Goal: Information Seeking & Learning: Learn about a topic

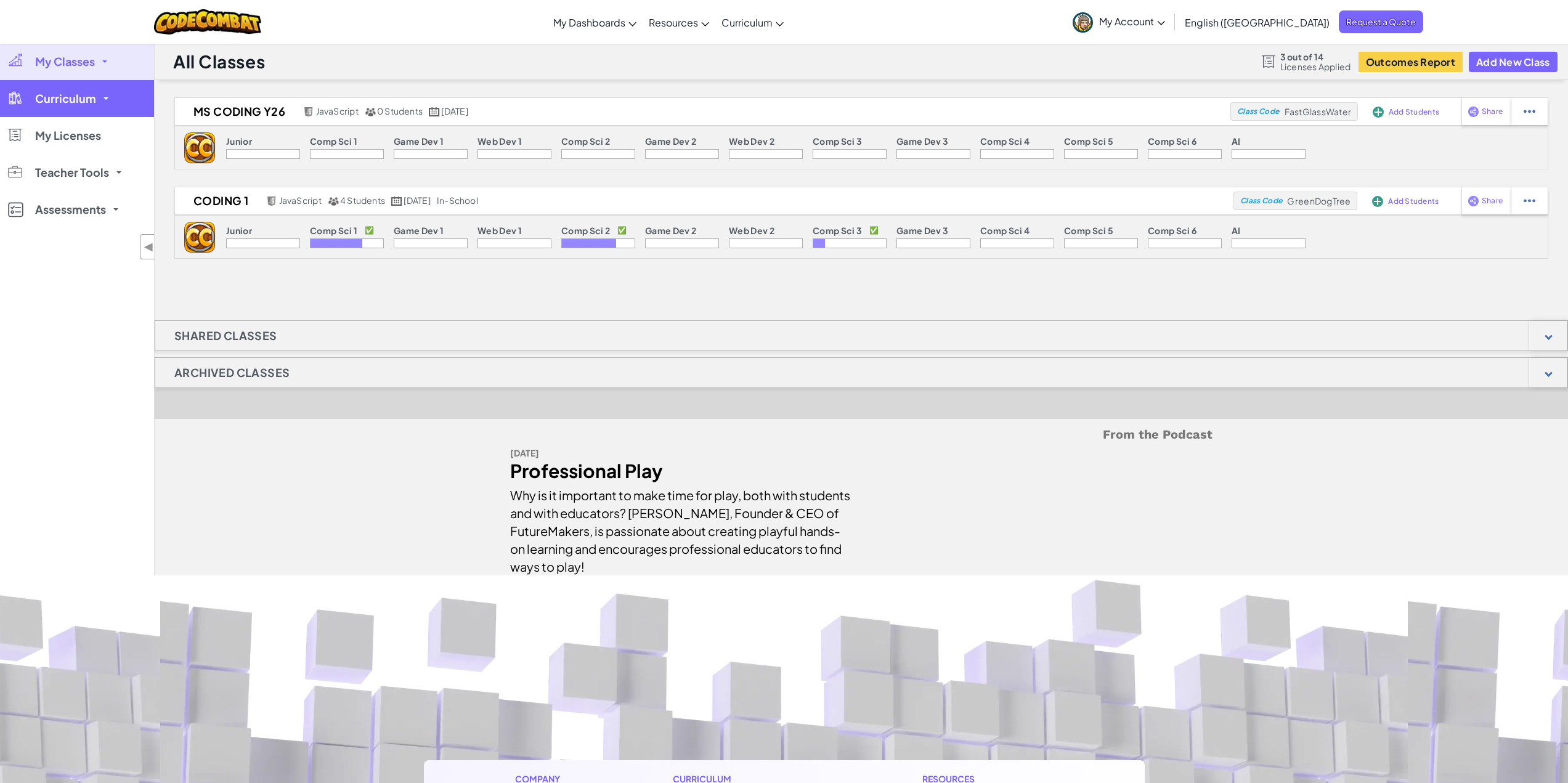
click at [75, 93] on span "Curriculum" at bounding box center [65, 99] width 61 height 11
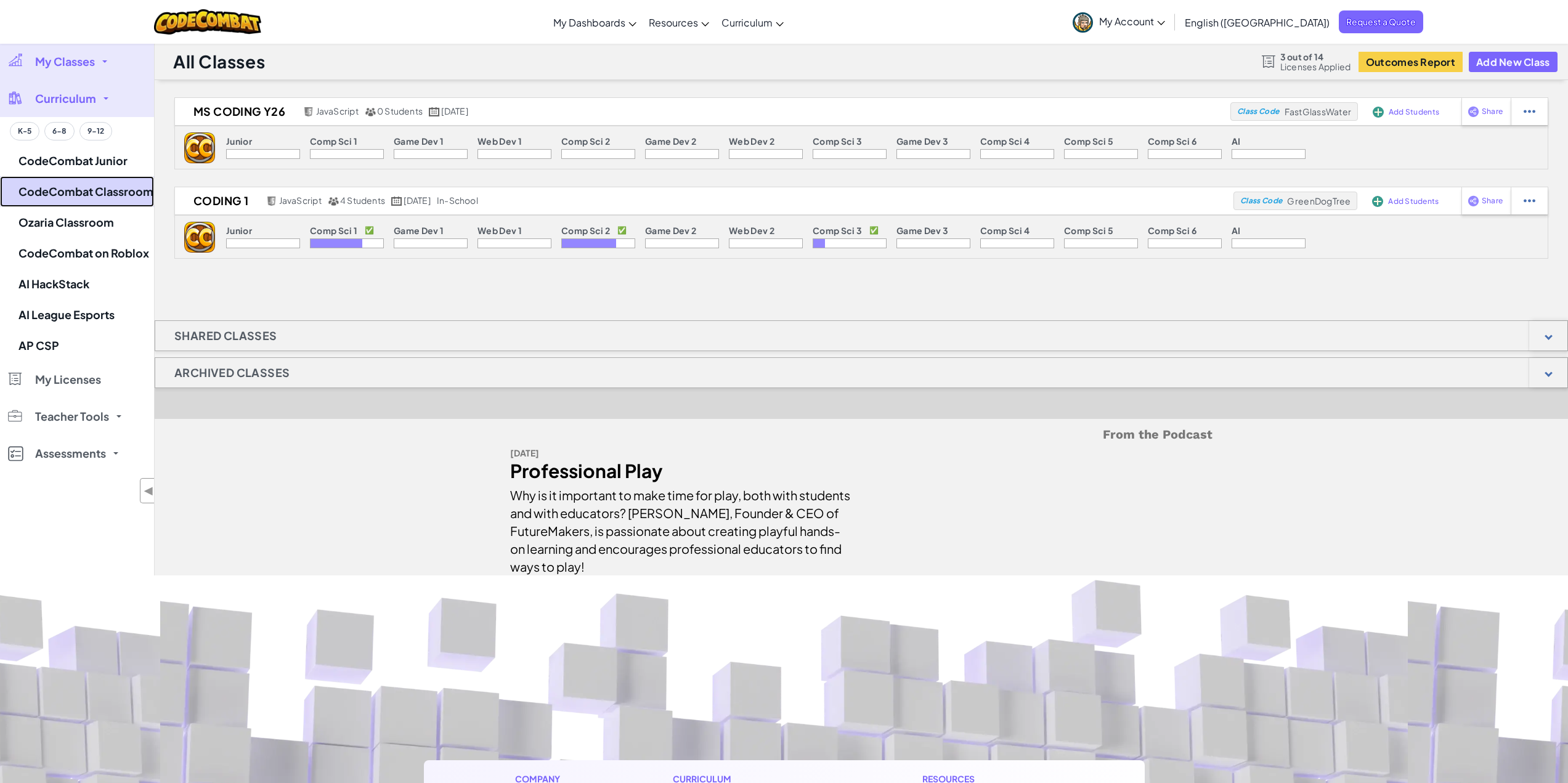
click at [106, 187] on link "CodeCombat Classroom" at bounding box center [77, 192] width 154 height 31
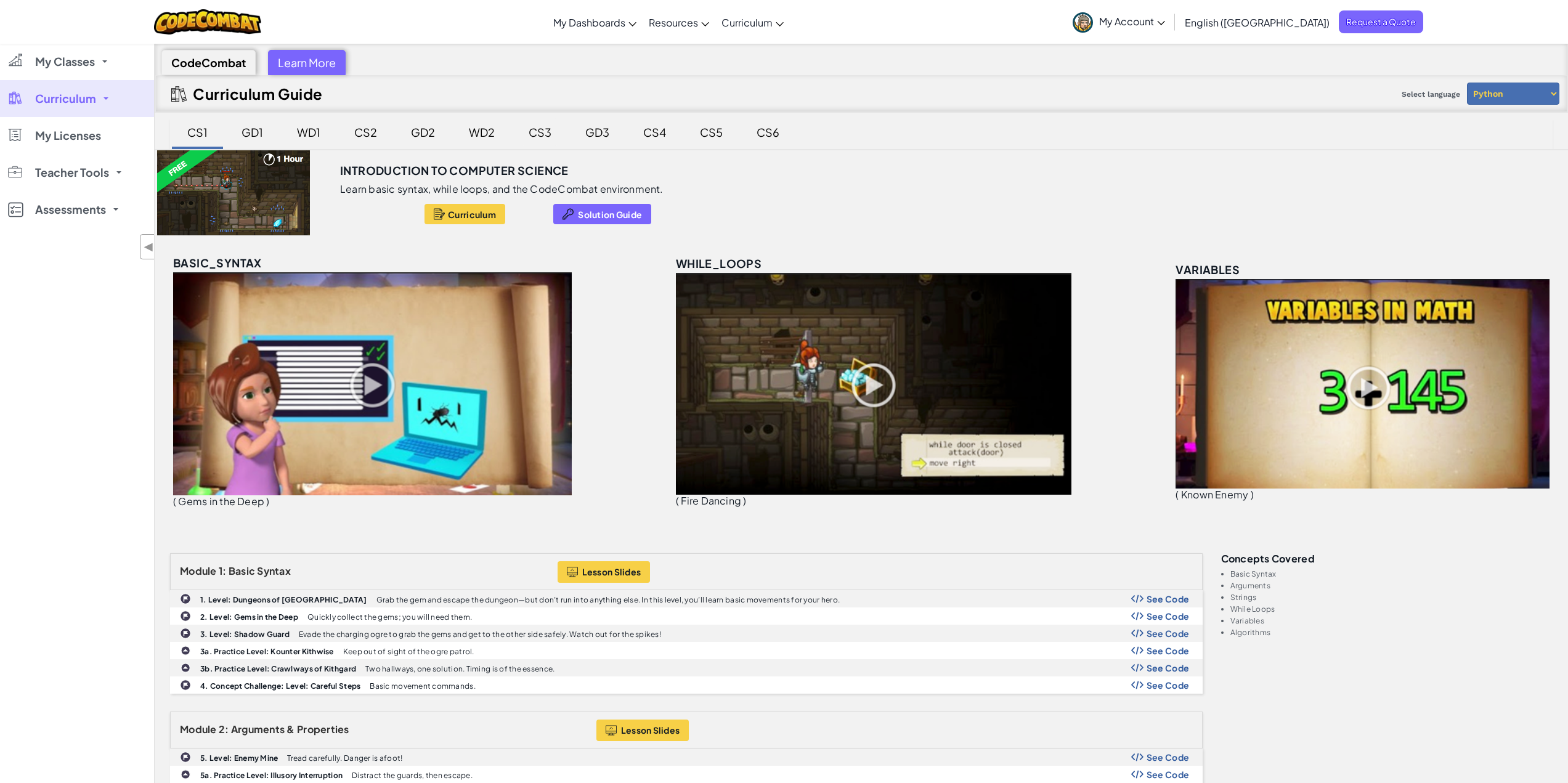
click at [547, 133] on div "CS3" at bounding box center [540, 132] width 48 height 29
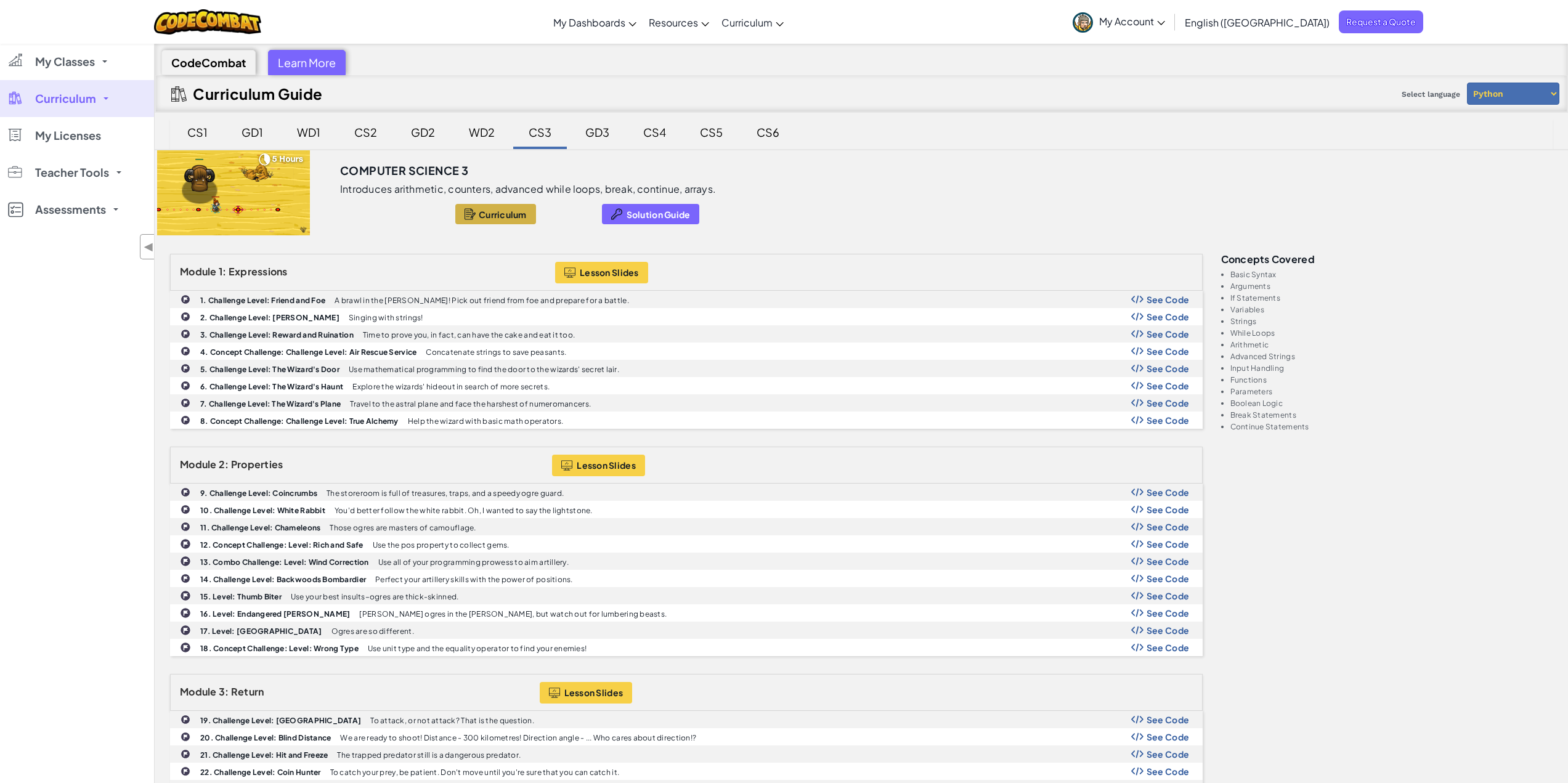
click at [493, 212] on span "Curriculum" at bounding box center [503, 214] width 48 height 10
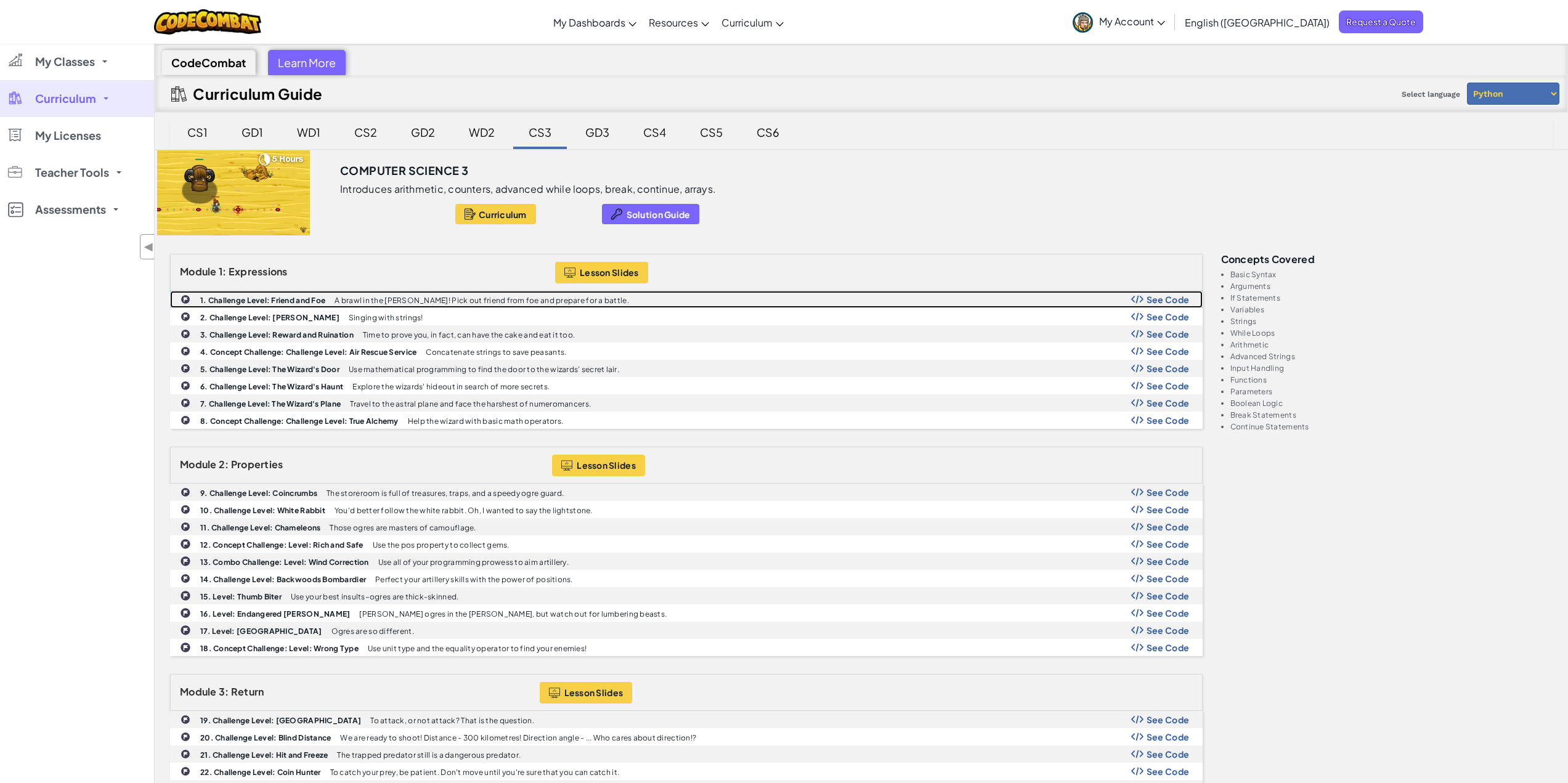
click at [1159, 303] on span "See Code" at bounding box center [1168, 299] width 43 height 10
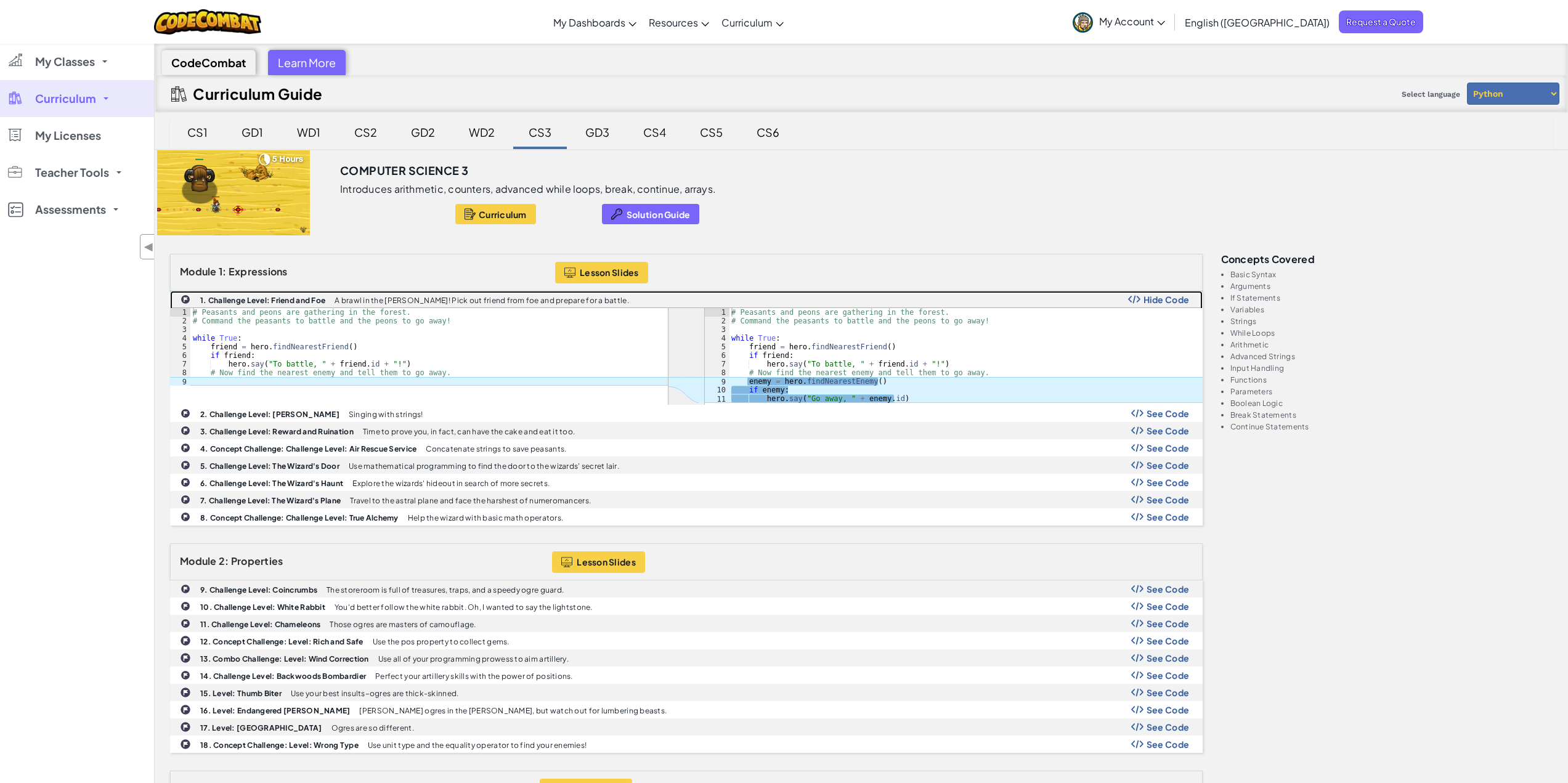
click at [1155, 302] on span "Hide Code" at bounding box center [1166, 299] width 46 height 10
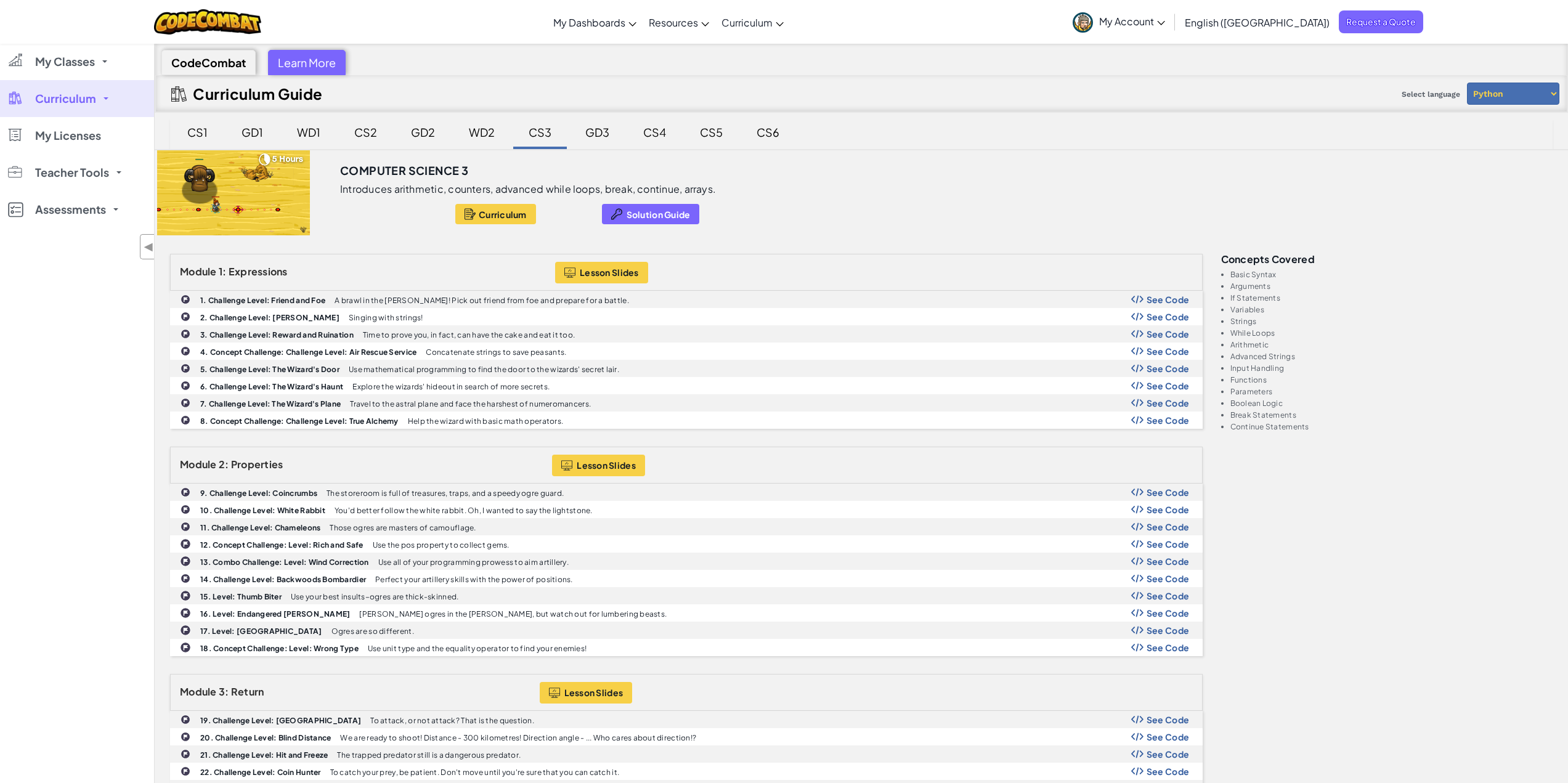
click at [1521, 89] on select "Python JavaScript" at bounding box center [1513, 93] width 92 height 22
select select "javascript"
click at [1467, 82] on select "Python JavaScript" at bounding box center [1513, 93] width 92 height 22
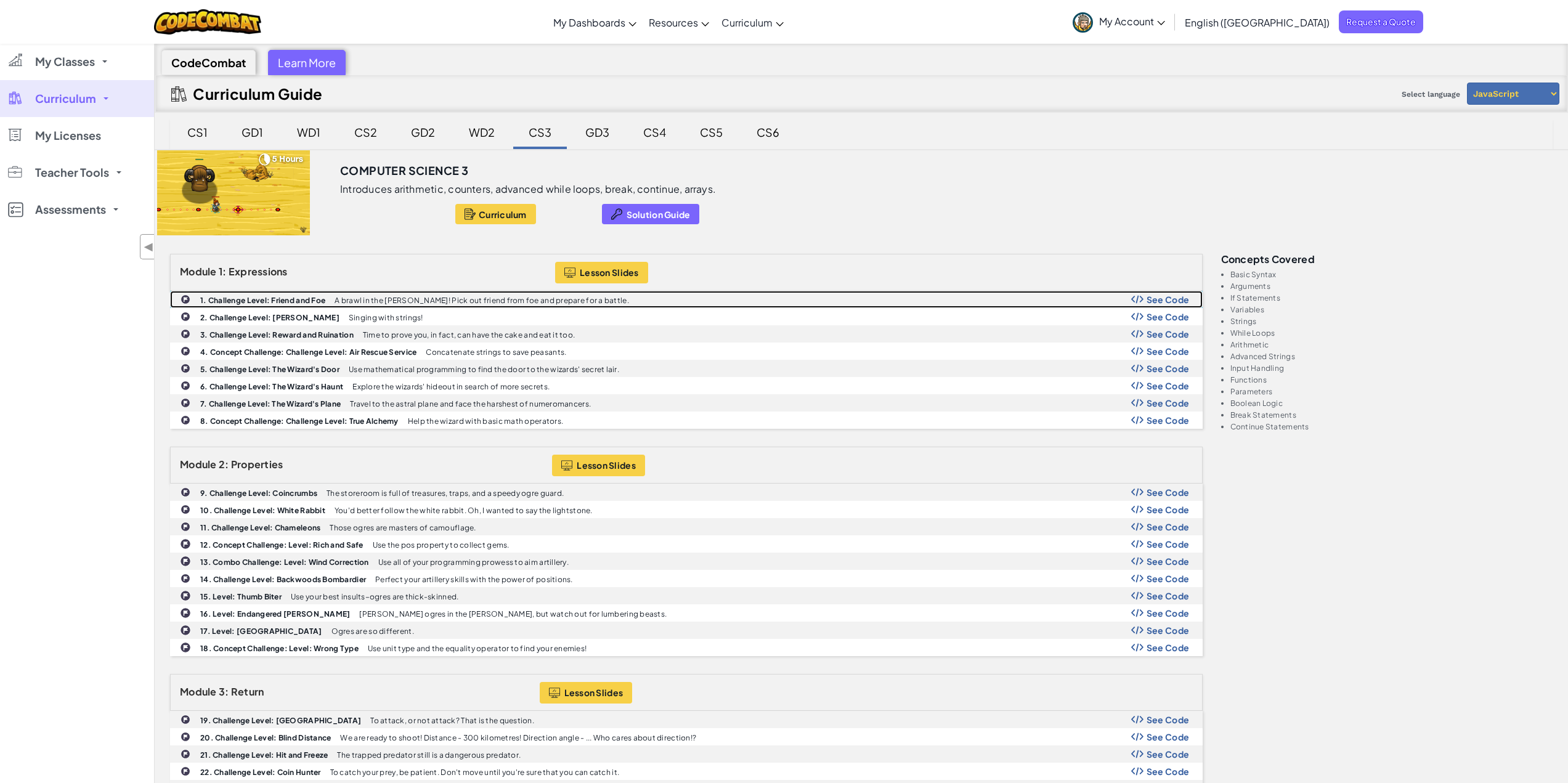
click at [1171, 298] on span "See Code" at bounding box center [1168, 299] width 43 height 10
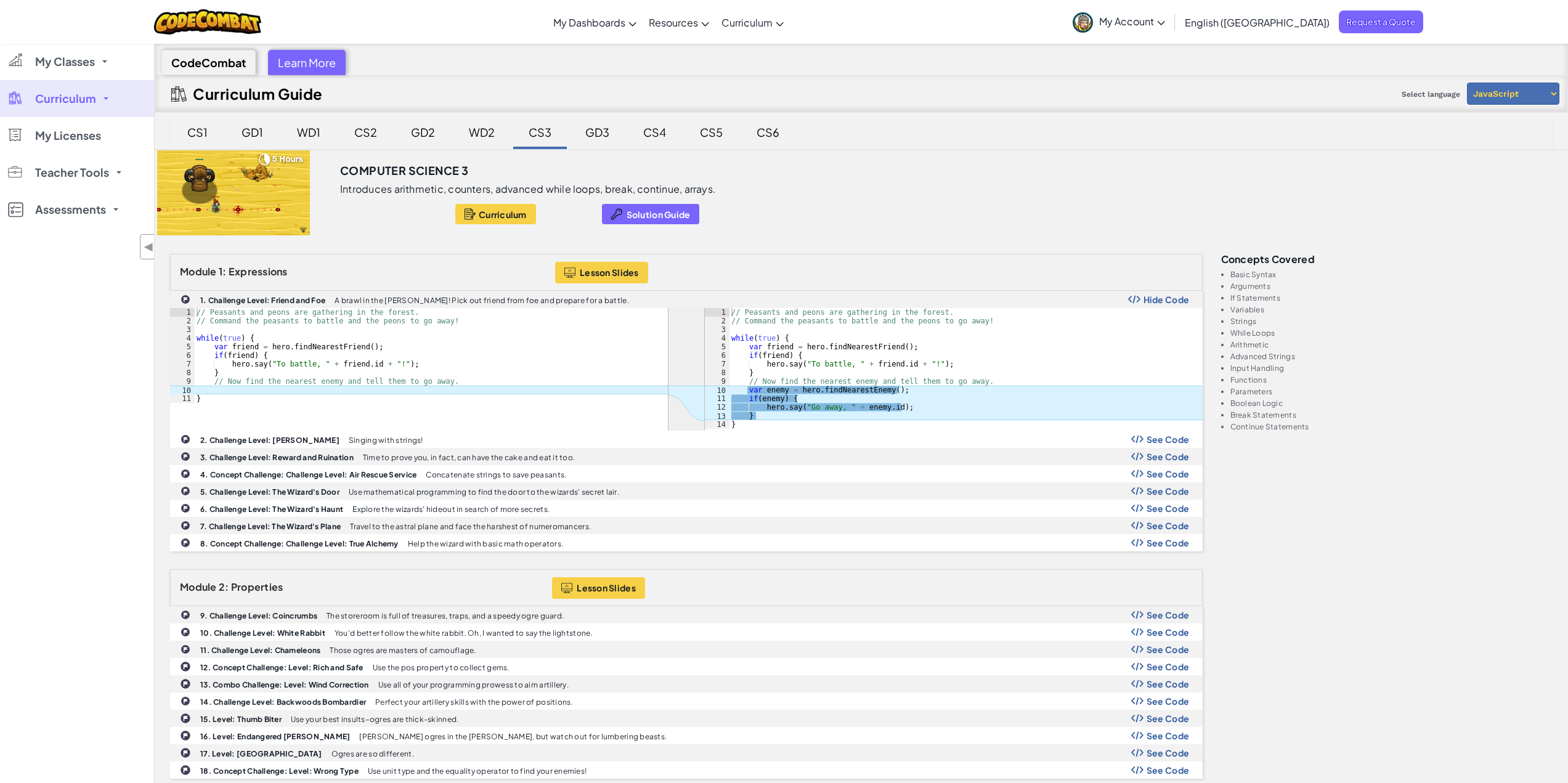
click at [1165, 26] on span "My Account" at bounding box center [1132, 21] width 66 height 13
click at [1198, 143] on link "Profile" at bounding box center [1132, 137] width 131 height 18
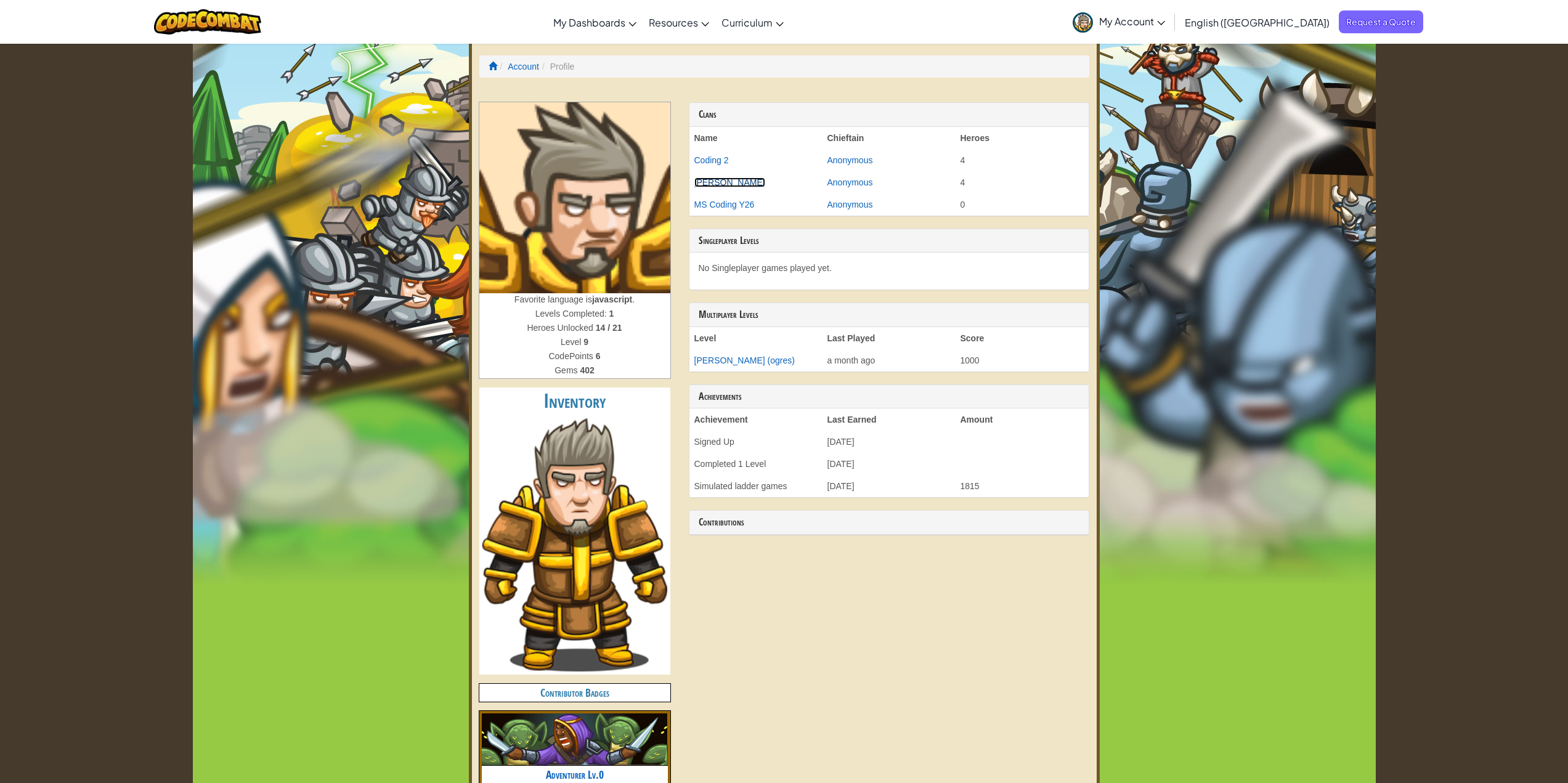
click at [715, 180] on link "Josh Holley" at bounding box center [730, 182] width 71 height 10
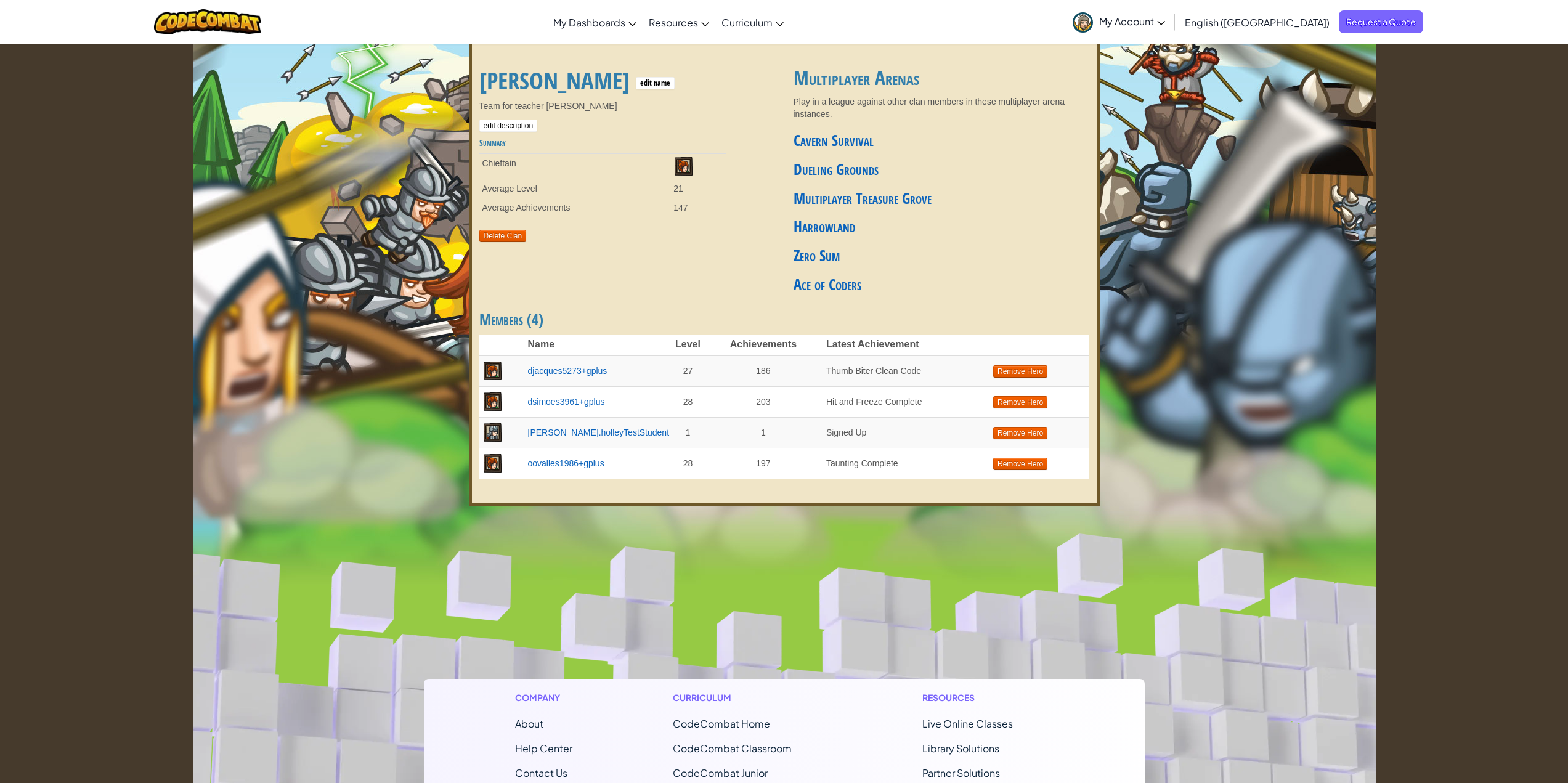
click at [1165, 23] on span "My Account" at bounding box center [1132, 21] width 66 height 13
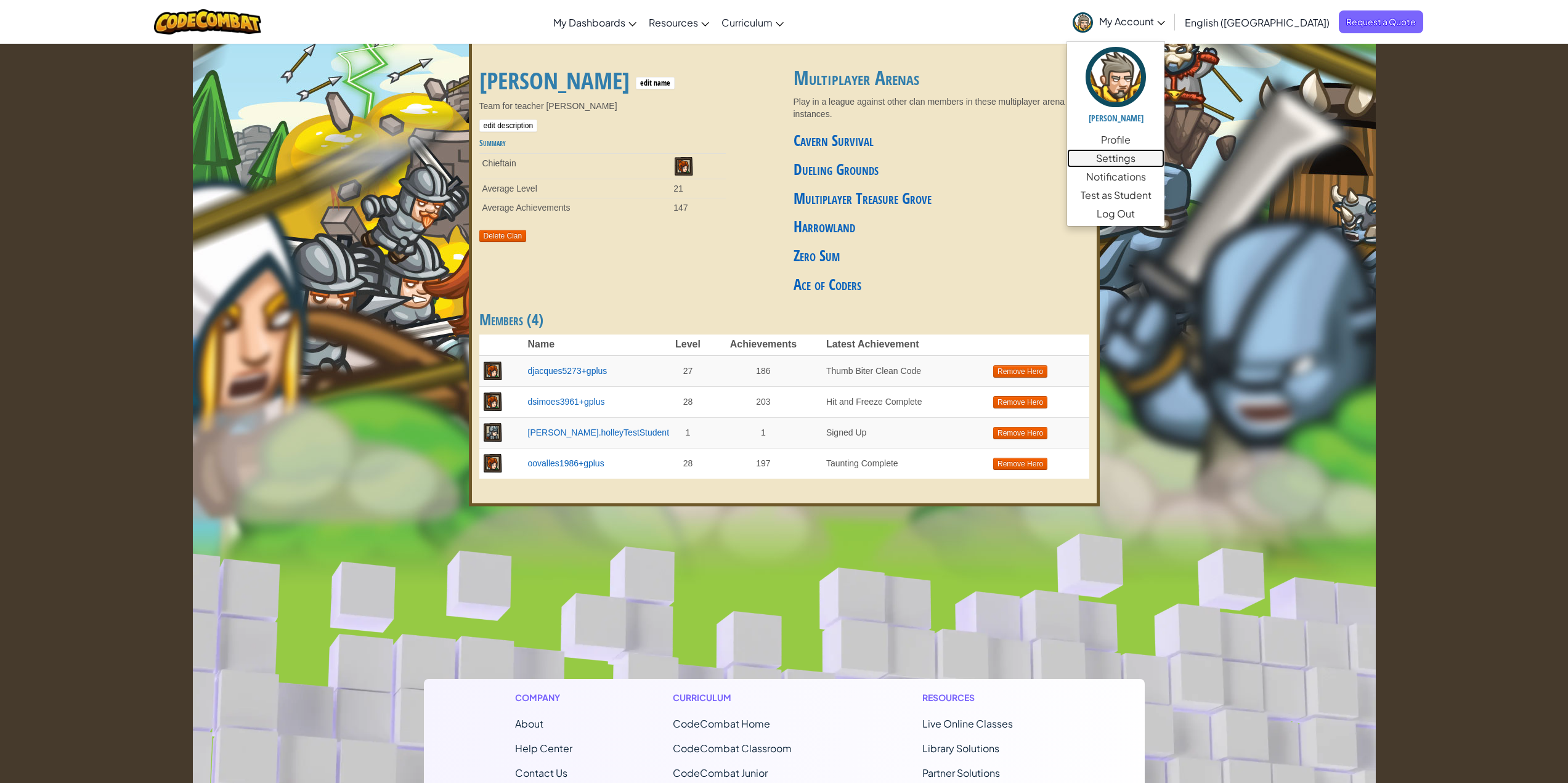
click at [1165, 156] on link "Settings" at bounding box center [1115, 159] width 97 height 18
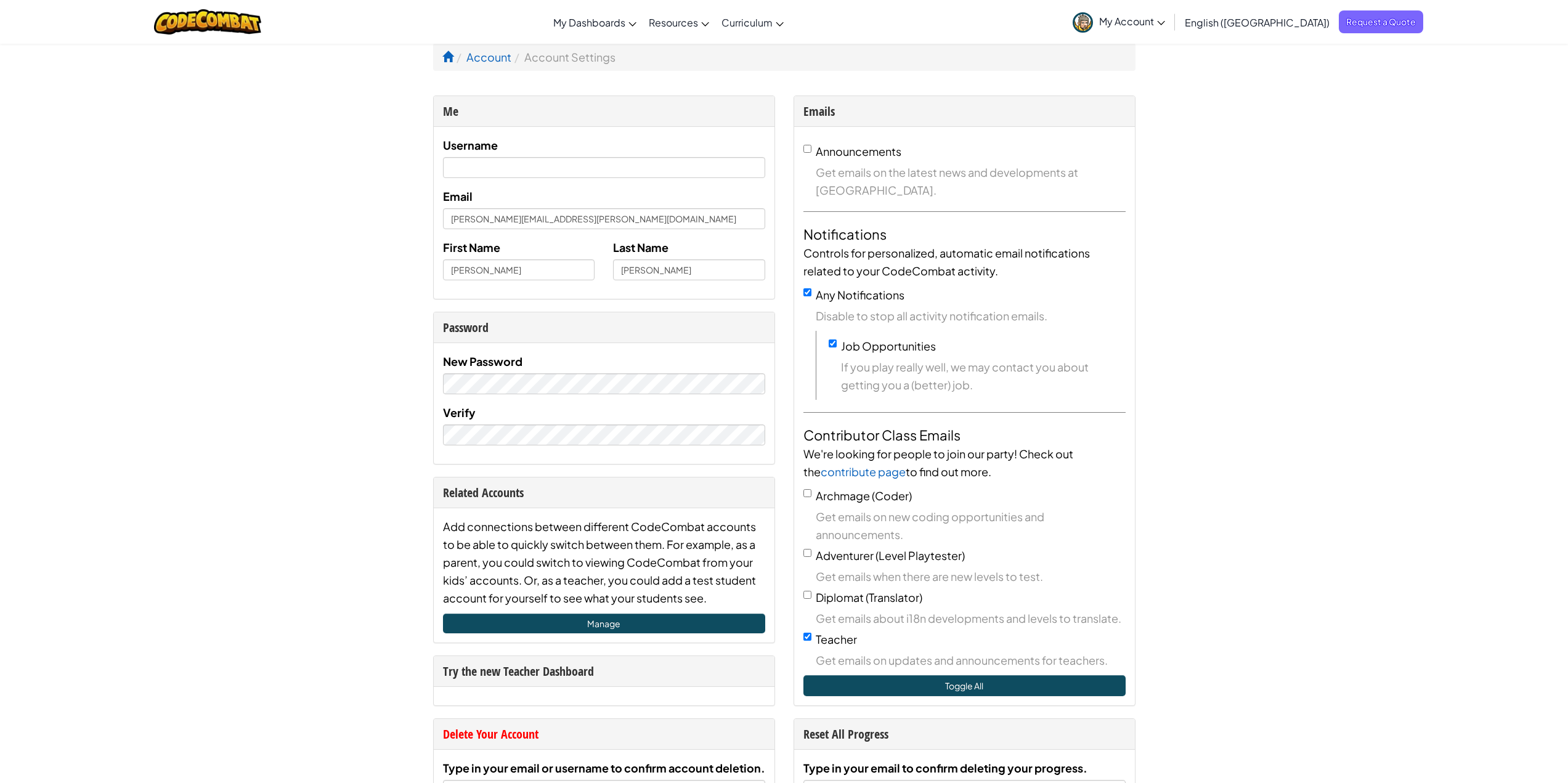
click at [1172, 30] on link "My Account" at bounding box center [1118, 22] width 105 height 38
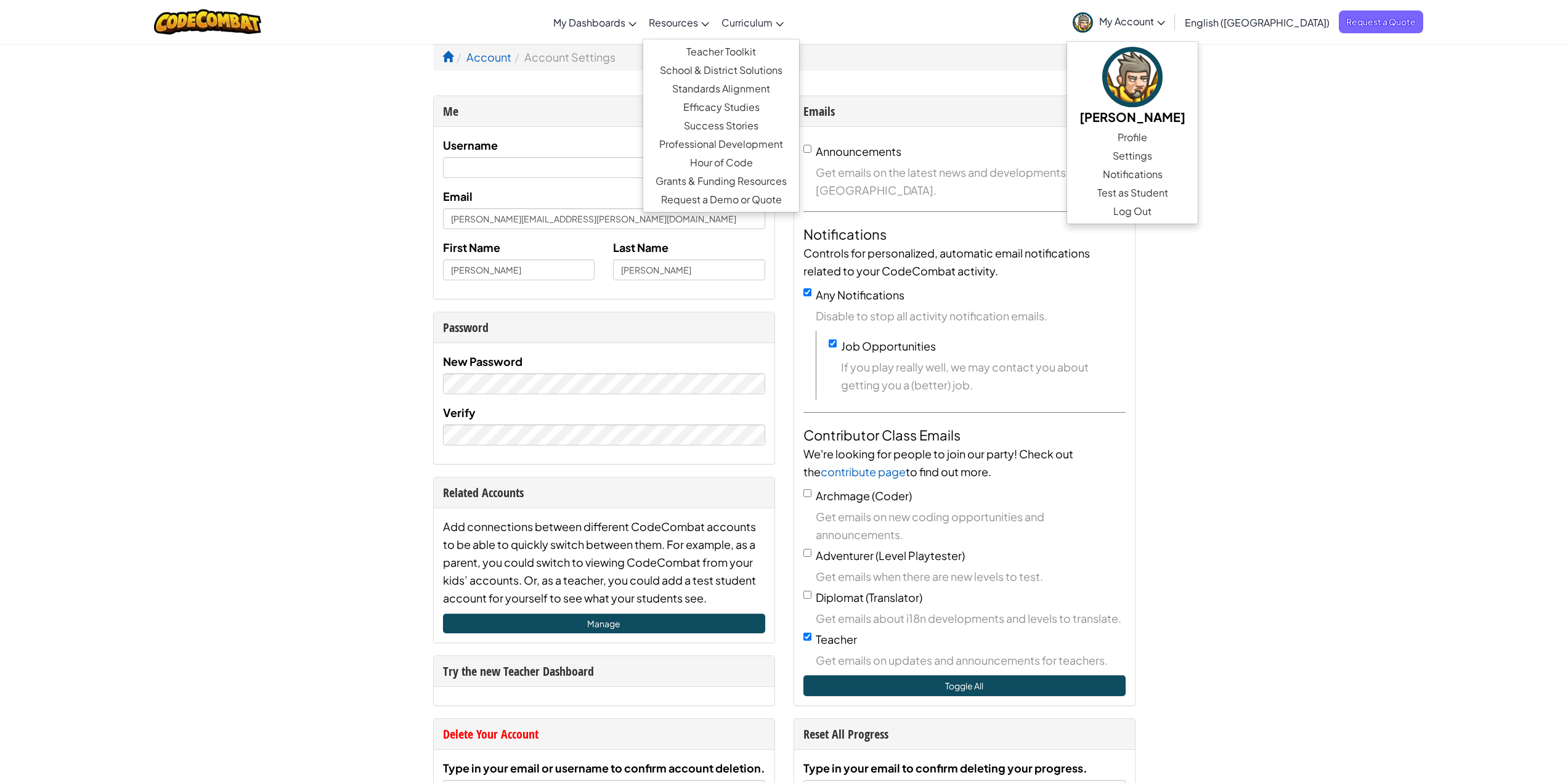
click at [698, 28] on span "Resources" at bounding box center [674, 22] width 49 height 13
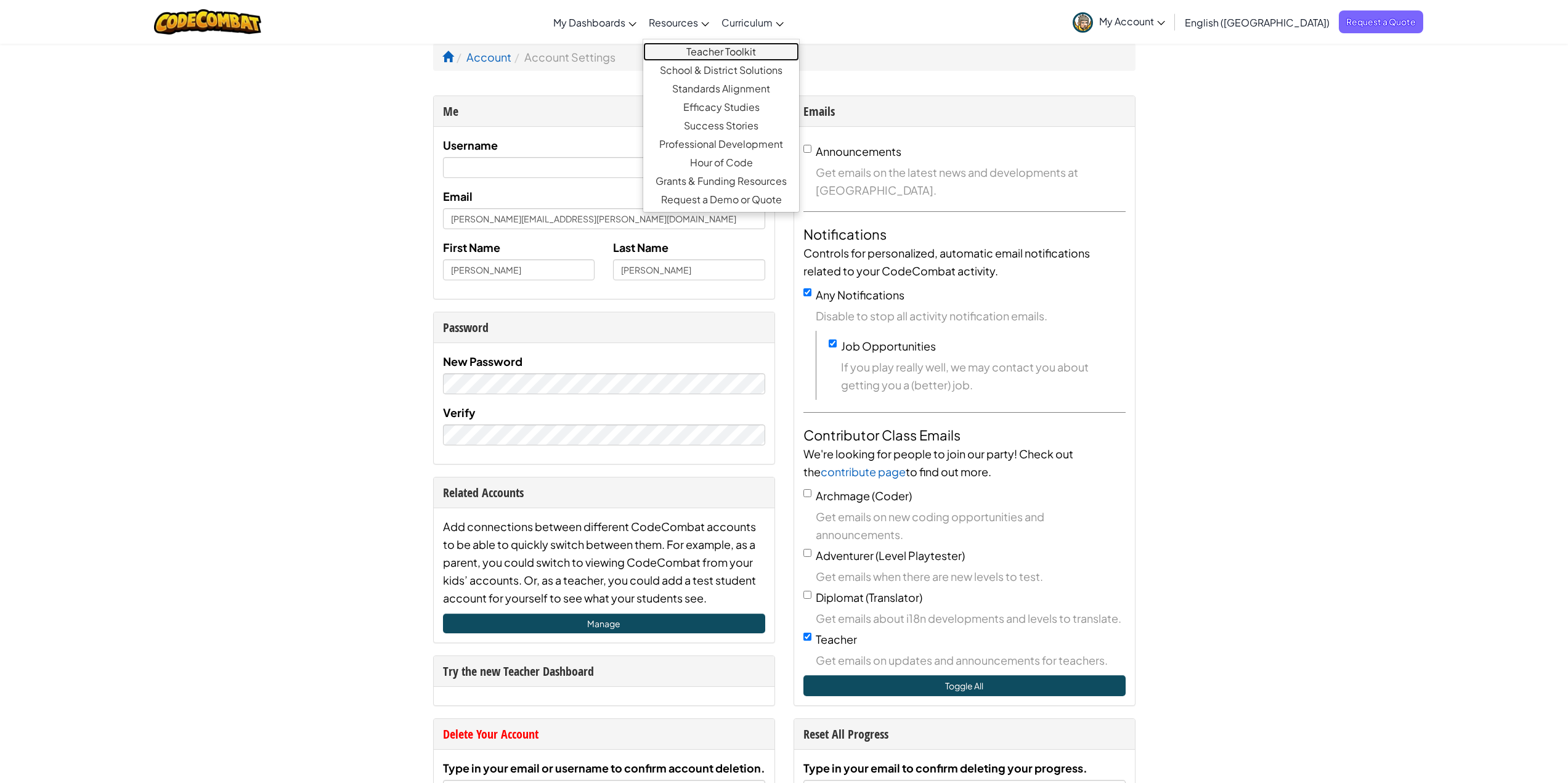
click at [754, 54] on link "Teacher Toolkit" at bounding box center [721, 52] width 155 height 18
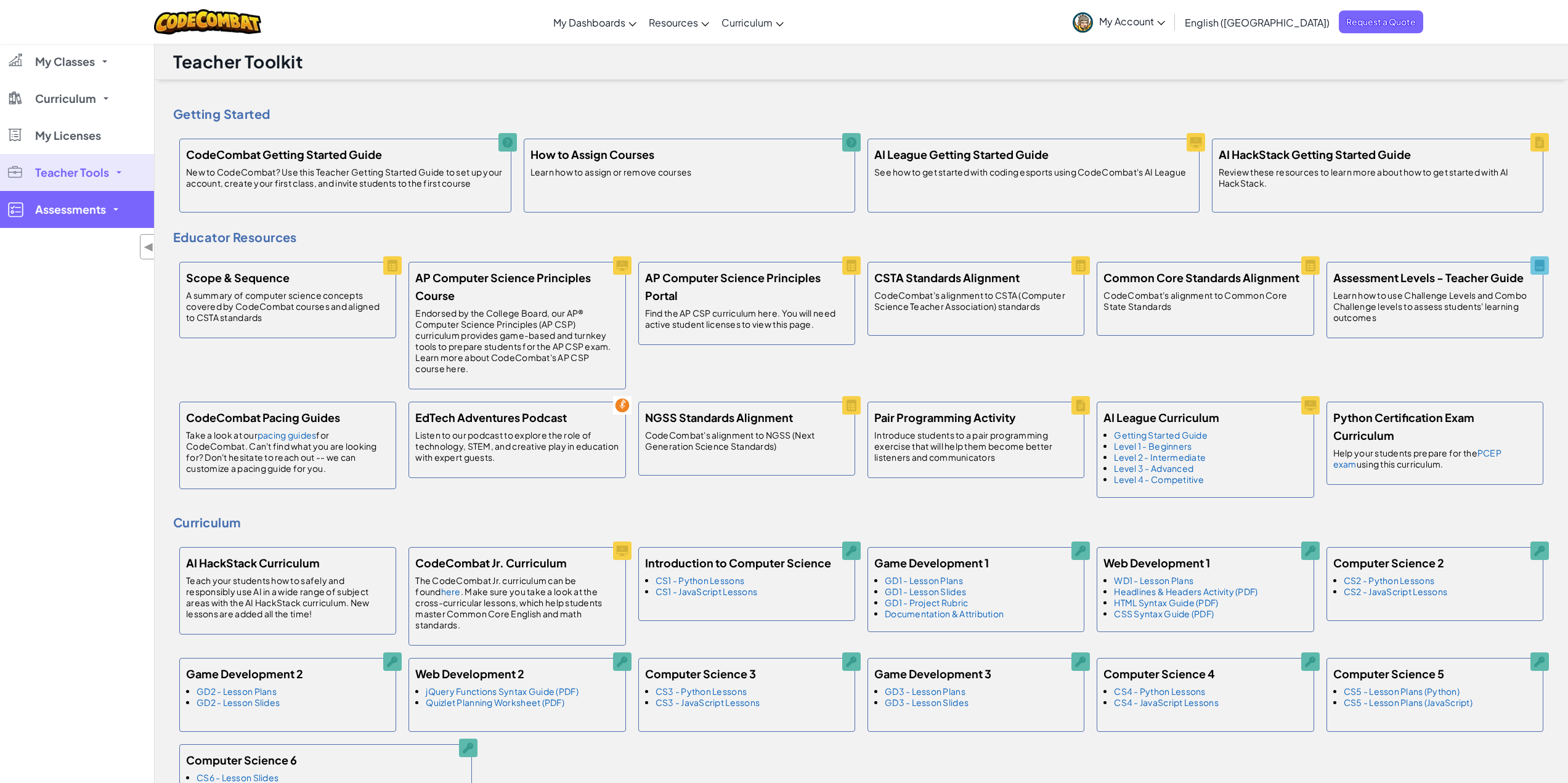
click at [112, 212] on link "Assessments" at bounding box center [77, 209] width 154 height 37
click at [66, 248] on link "Coding 1" at bounding box center [77, 243] width 154 height 31
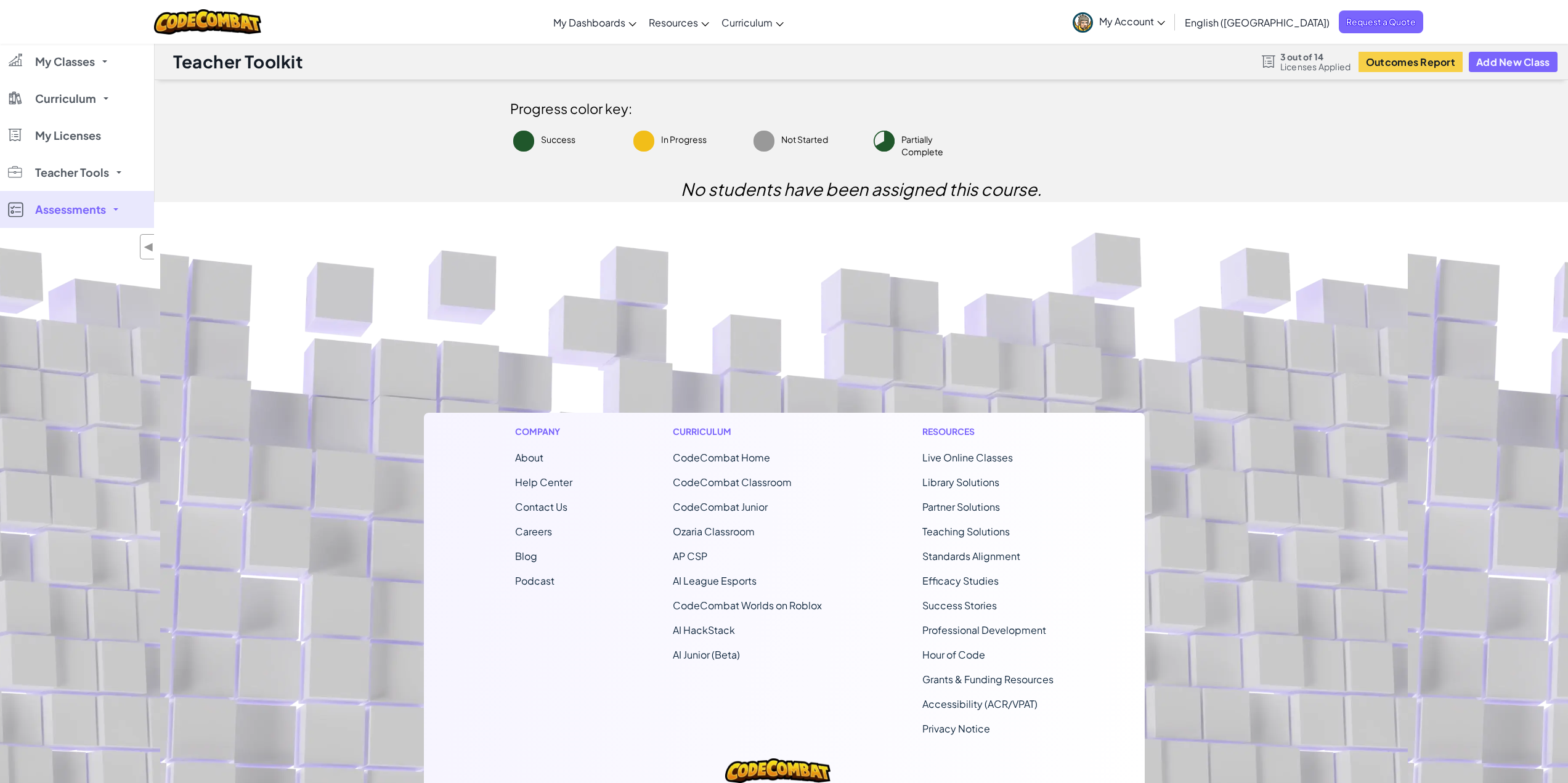
select select "56462f935afde0c6fd30fc8c"
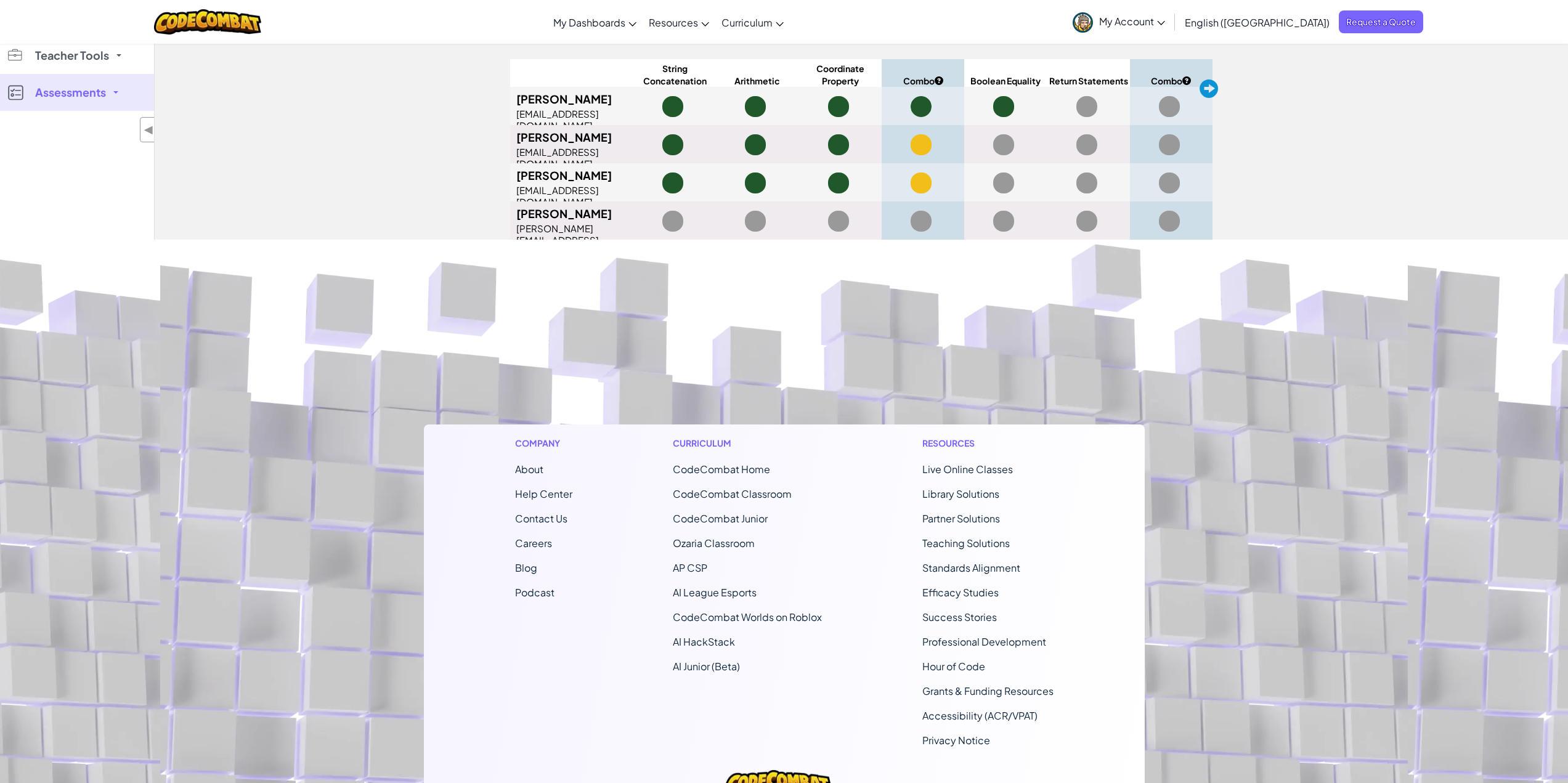
scroll to position [123, 0]
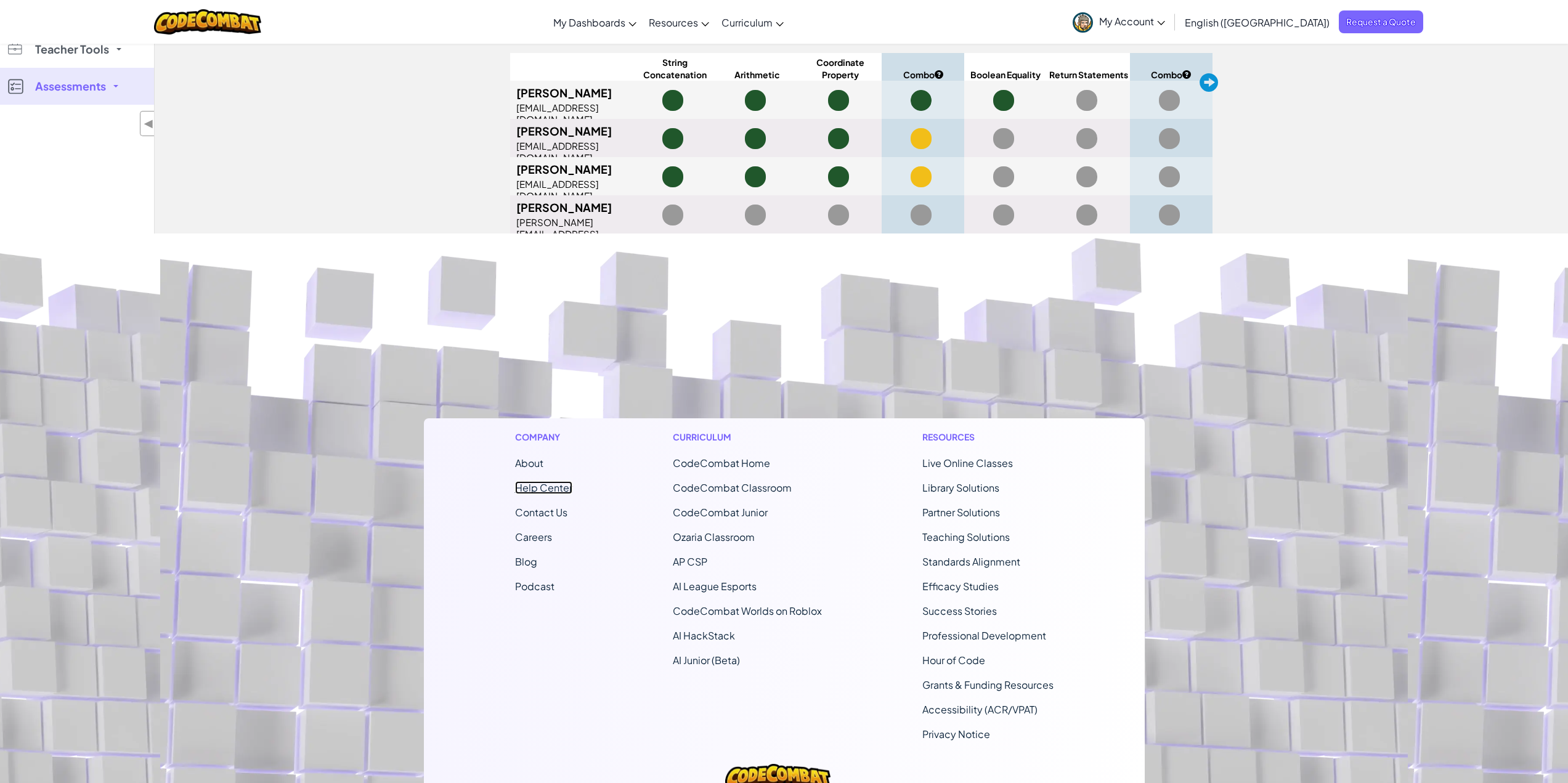
click at [543, 494] on link "Help Center" at bounding box center [543, 487] width 57 height 13
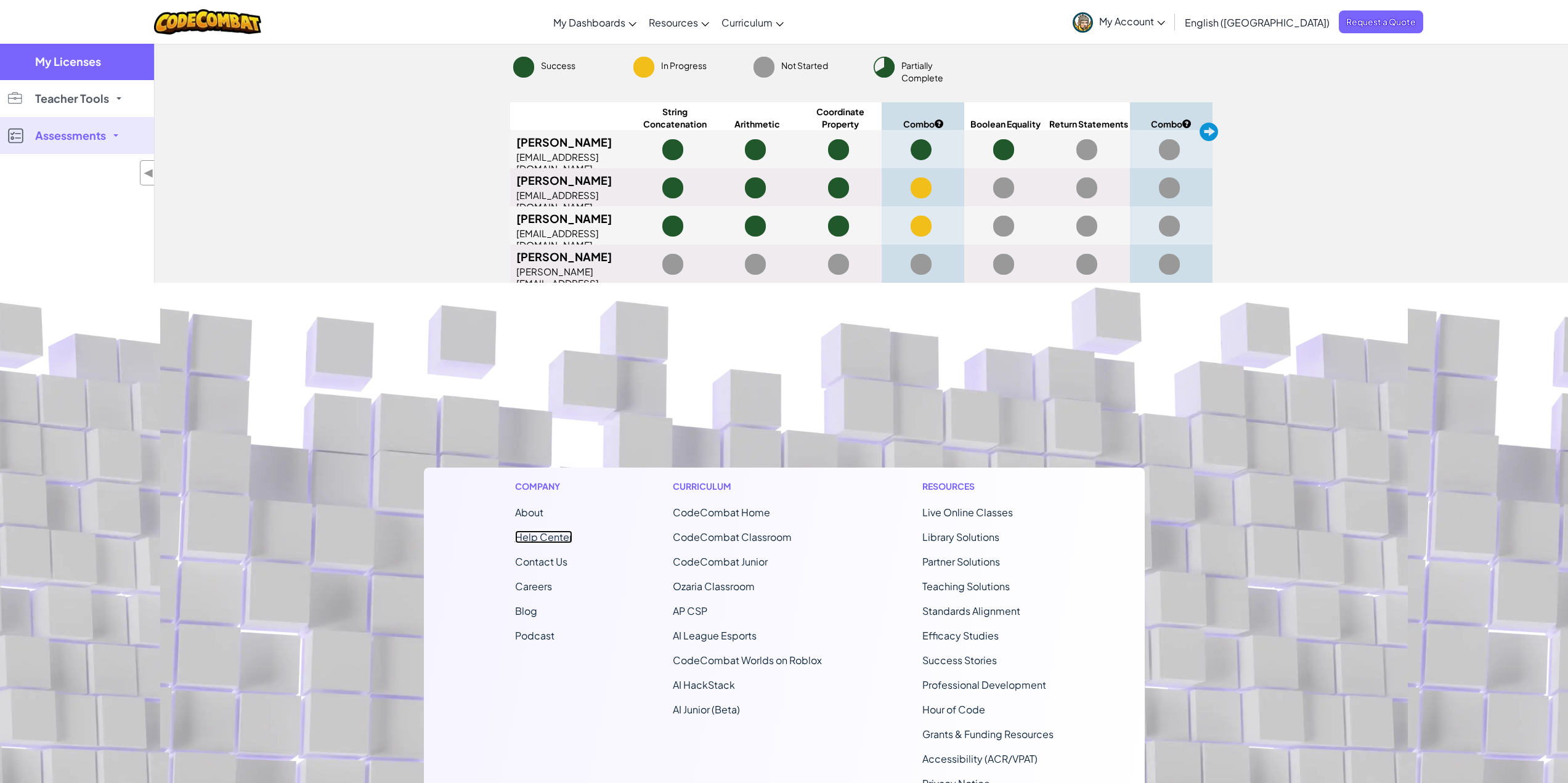
scroll to position [0, 0]
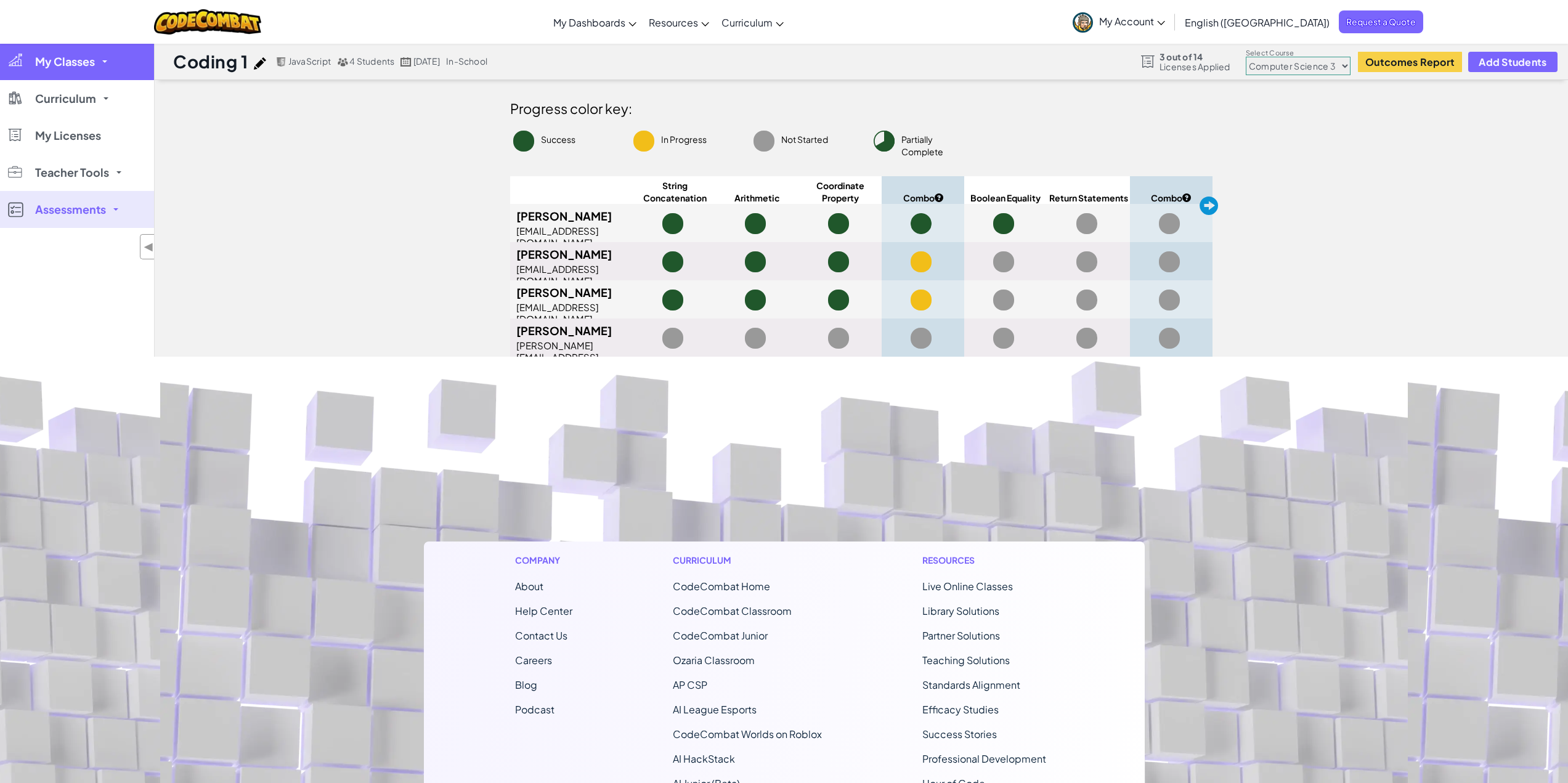
click at [91, 59] on span "My Classes" at bounding box center [65, 62] width 60 height 11
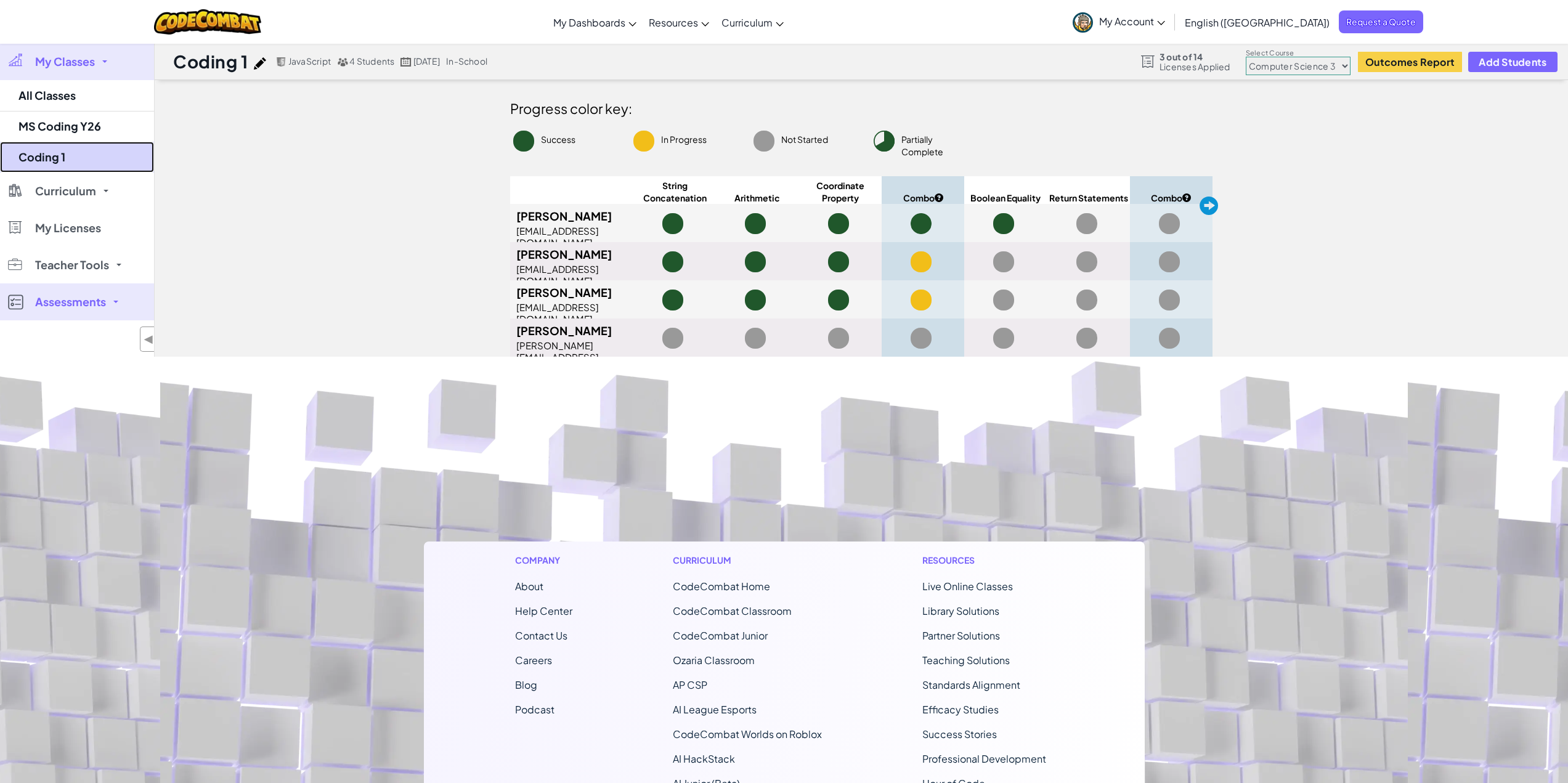
click at [79, 156] on link "Coding 1" at bounding box center [77, 157] width 154 height 31
select select "56462f935afde0c6fd30fc8c"
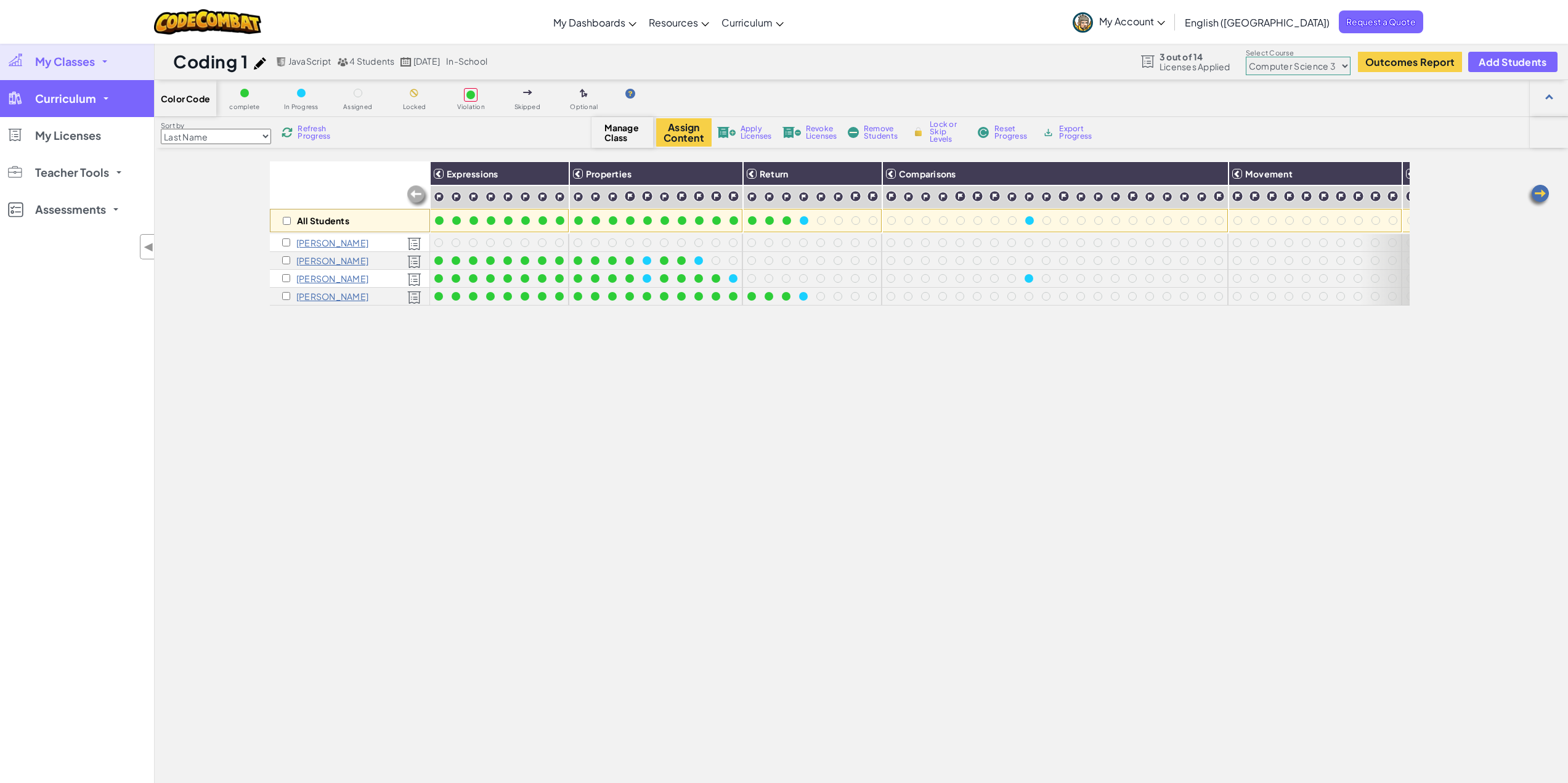
click at [72, 100] on span "Curriculum" at bounding box center [65, 99] width 61 height 11
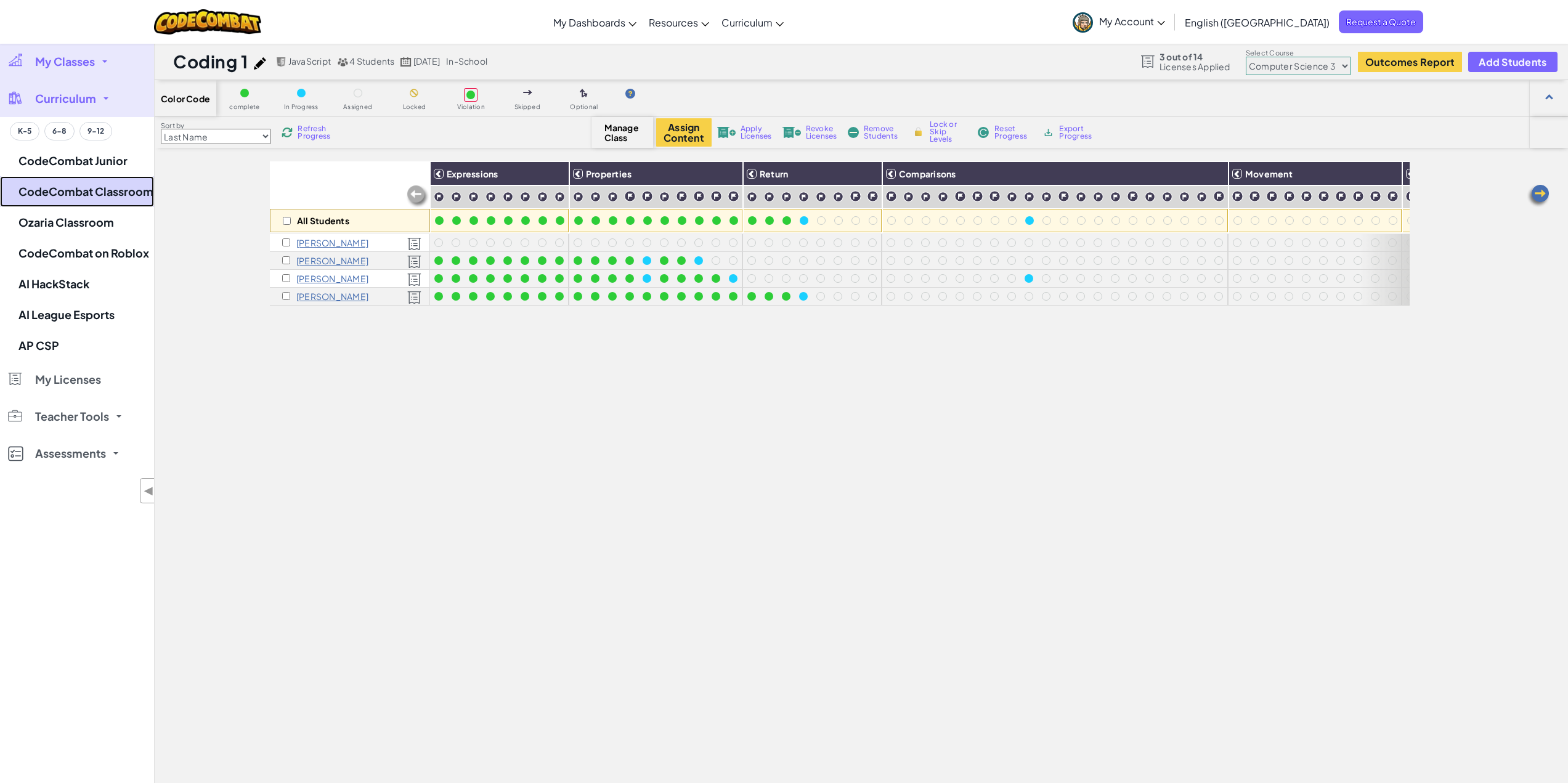
click at [71, 188] on link "CodeCombat Classroom" at bounding box center [77, 192] width 154 height 31
select select "javascript"
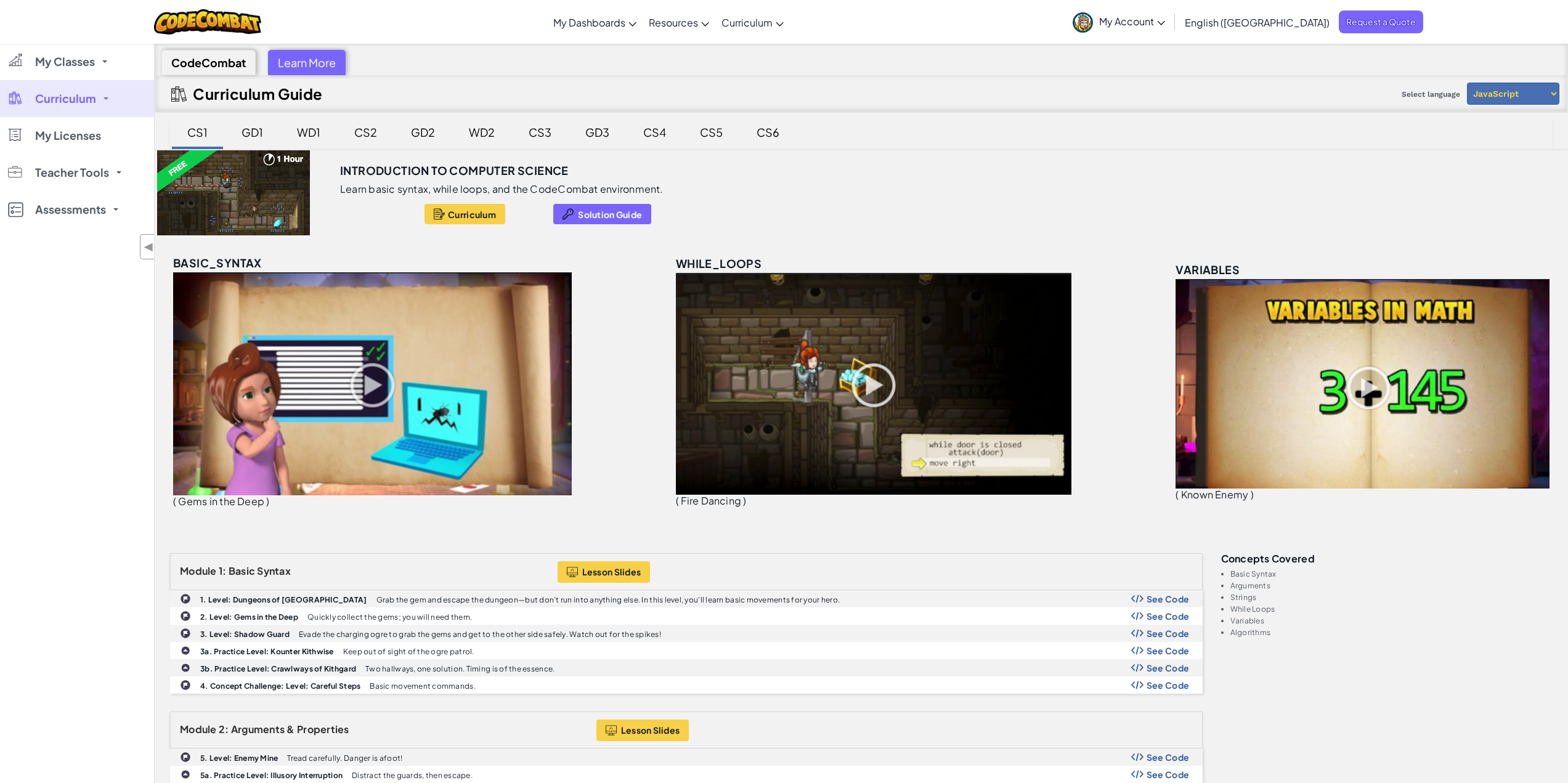
click at [536, 129] on div "CS3" at bounding box center [540, 132] width 48 height 29
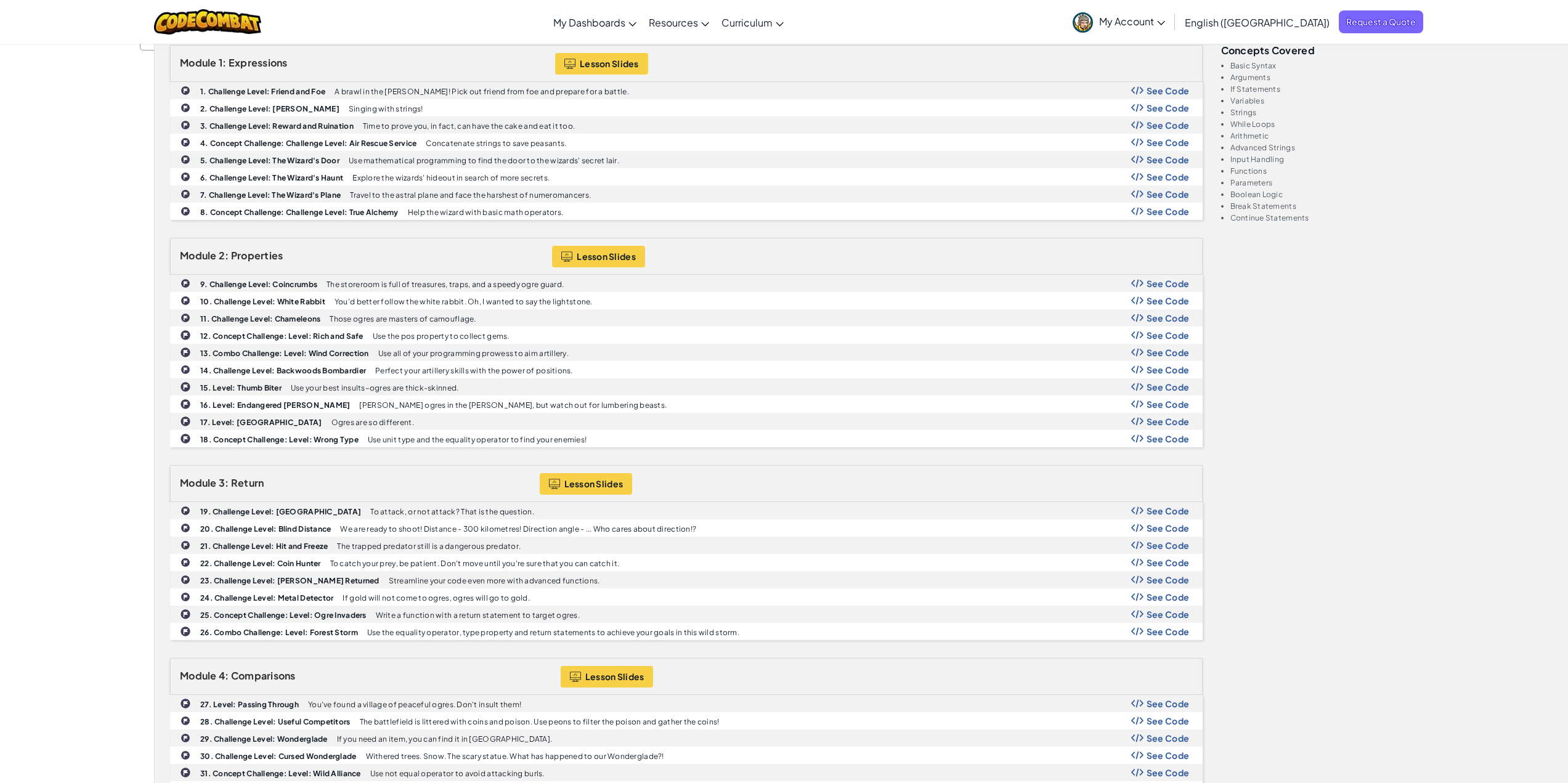
scroll to position [308, 0]
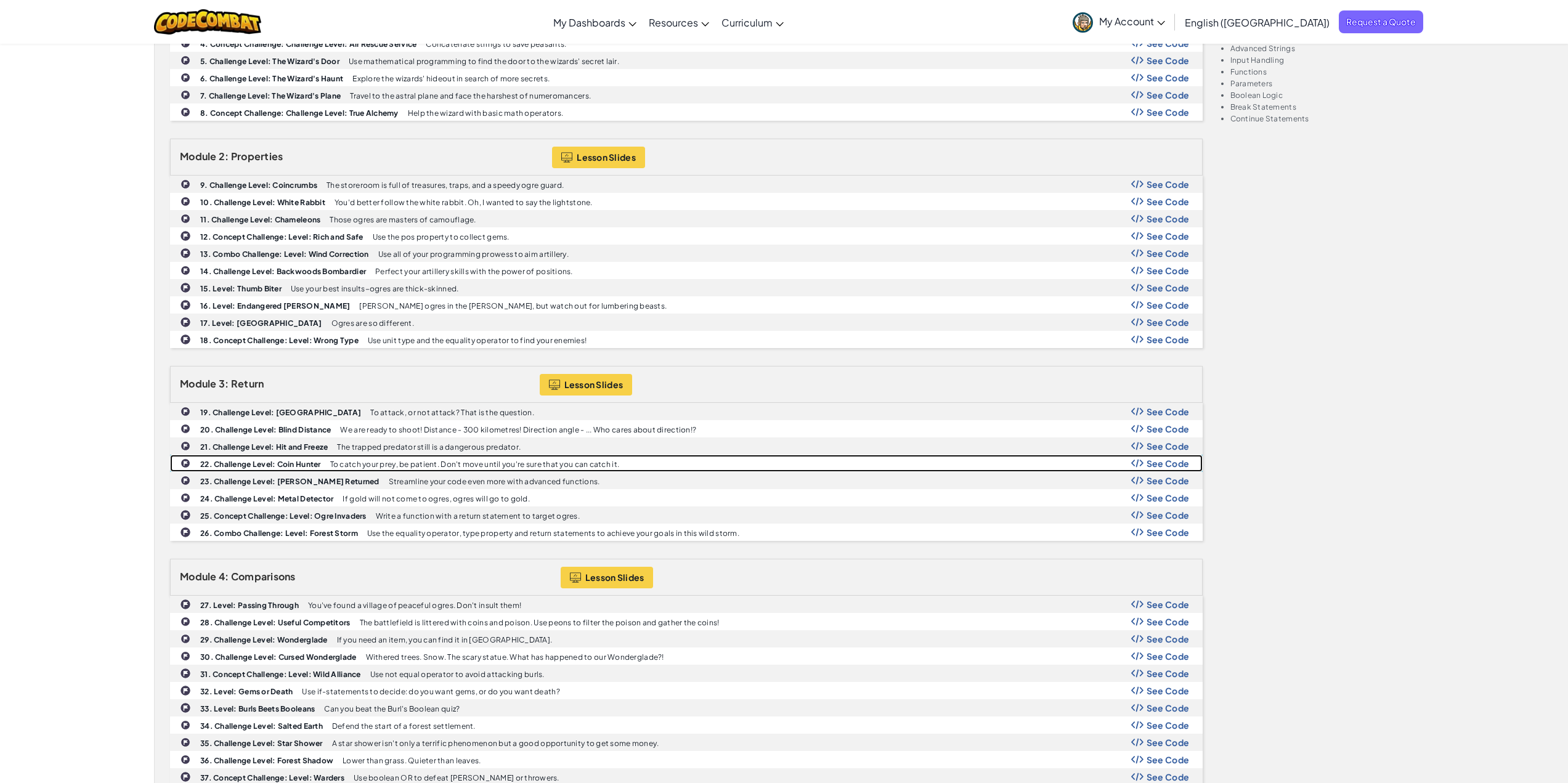
click at [1162, 462] on span "See Code" at bounding box center [1168, 463] width 43 height 10
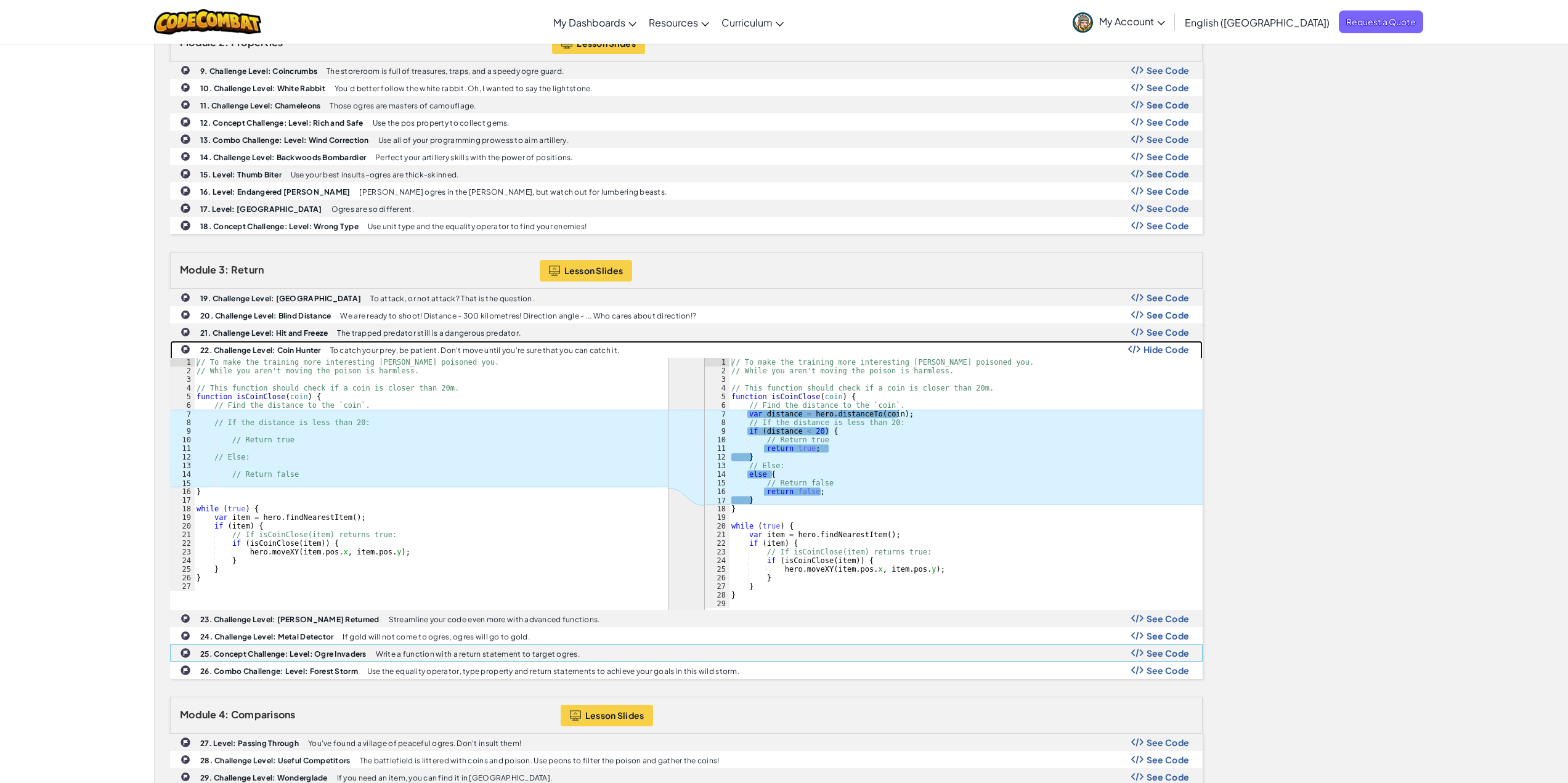
scroll to position [431, 0]
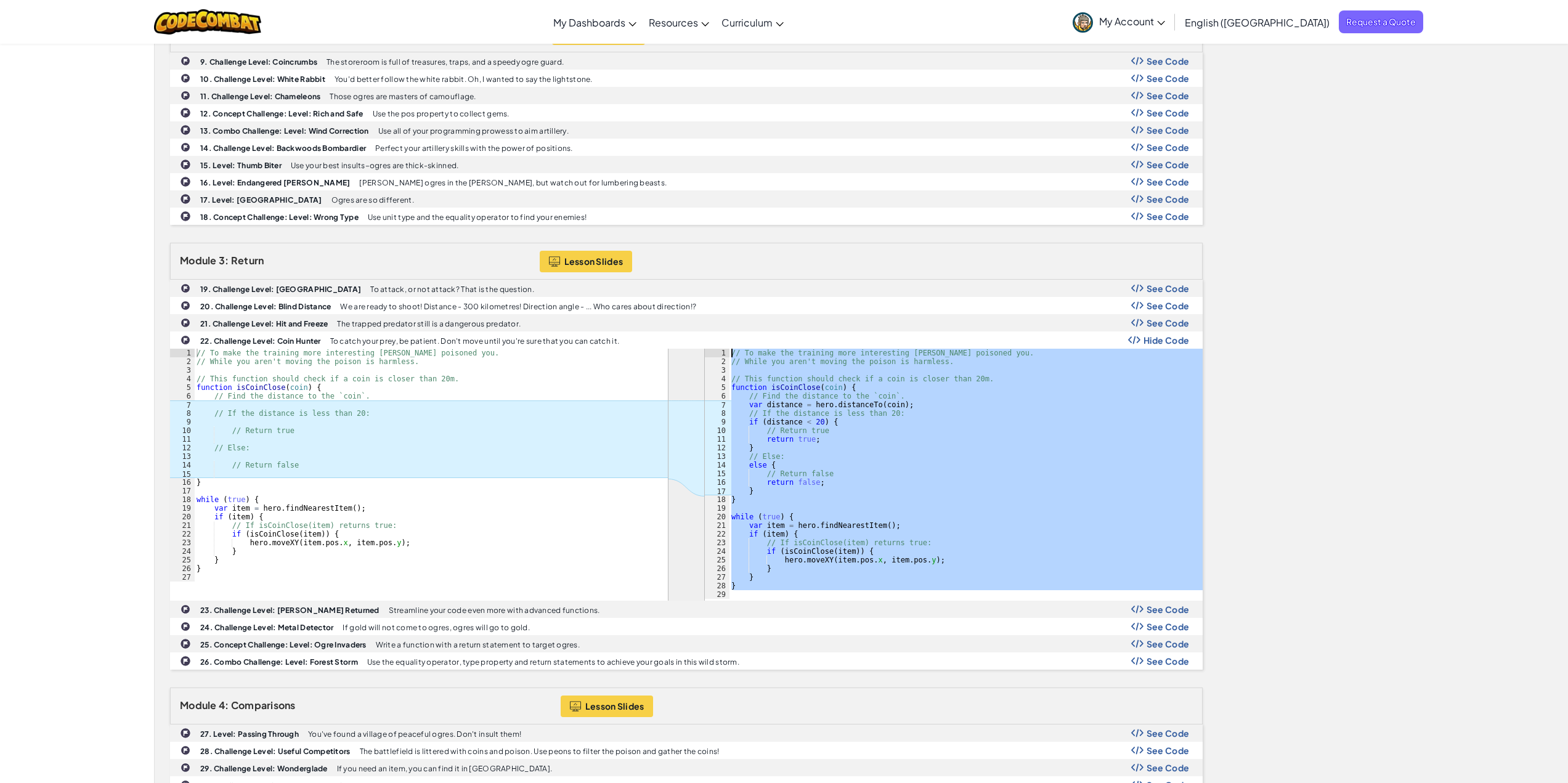
drag, startPoint x: 754, startPoint y: 591, endPoint x: 714, endPoint y: 350, distance: 244.3
click at [714, 350] on div "1 2 3 4 5 6 7 8 9 10 11 12 13 14 15 16 17 18 19 20 21 22 23 24 25 26 27 28 29 /…" at bounding box center [954, 473] width 498 height 250
type textarea "// To make the training more interesting Senick poisoned you. // While you aren…"
click at [265, 341] on b "22. Challenge Level: Coin Hunter" at bounding box center [260, 341] width 121 height 9
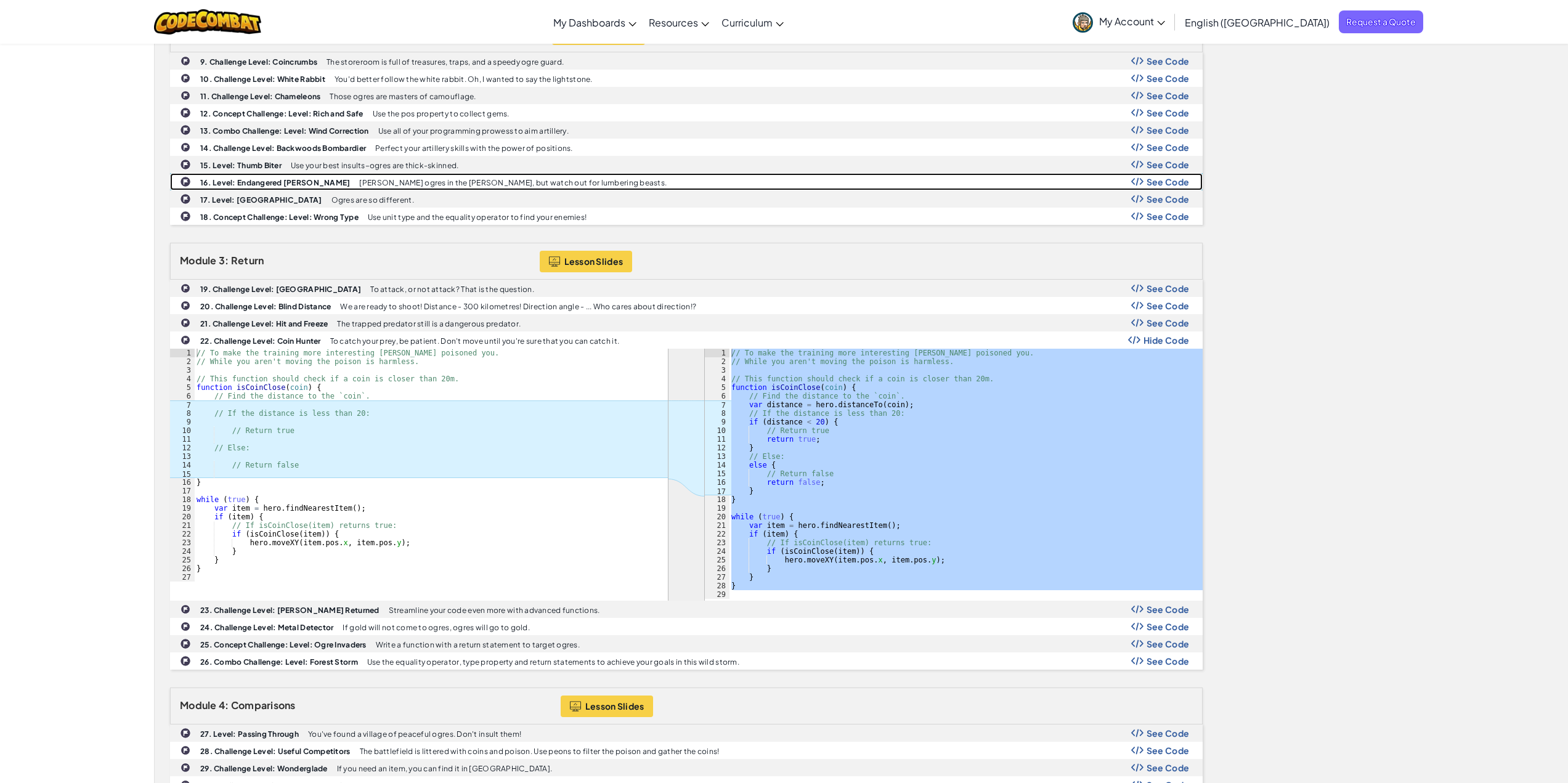
click at [1162, 184] on span "See Code" at bounding box center [1168, 182] width 43 height 10
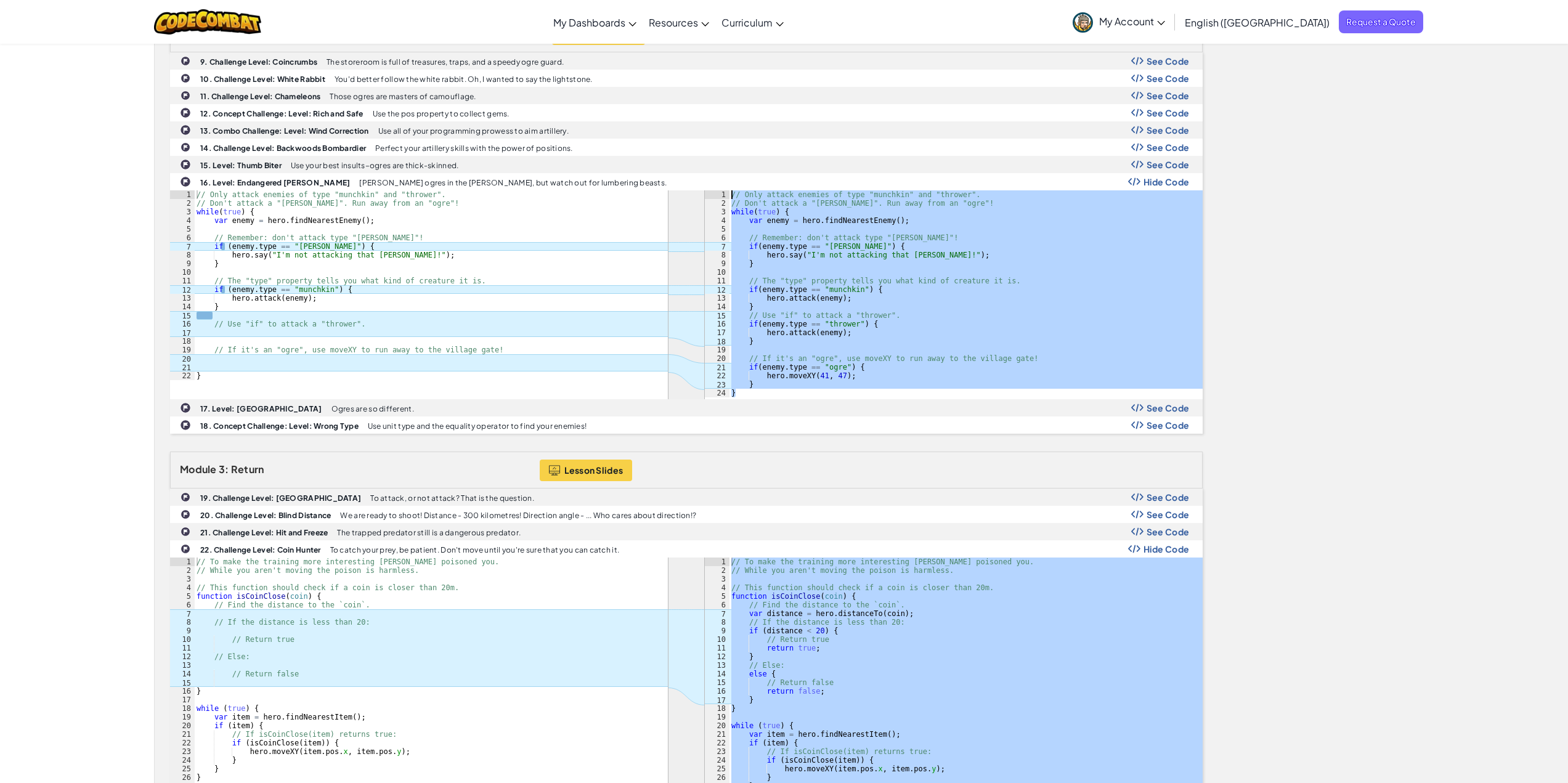
drag, startPoint x: 747, startPoint y: 395, endPoint x: 705, endPoint y: 190, distance: 209.3
click at [705, 190] on div "} 1 2 3 4 5 6 7 8 9 10 11 12 13 14 15 16 17 18 19 20 21 22 23 24 // Only attack…" at bounding box center [954, 293] width 498 height 207
type textarea "// Only attack enemies of type "munchkin" and "thrower". // Don't attack a "bur…"
click at [248, 181] on b "16. Level: Endangered Burl" at bounding box center [275, 182] width 149 height 9
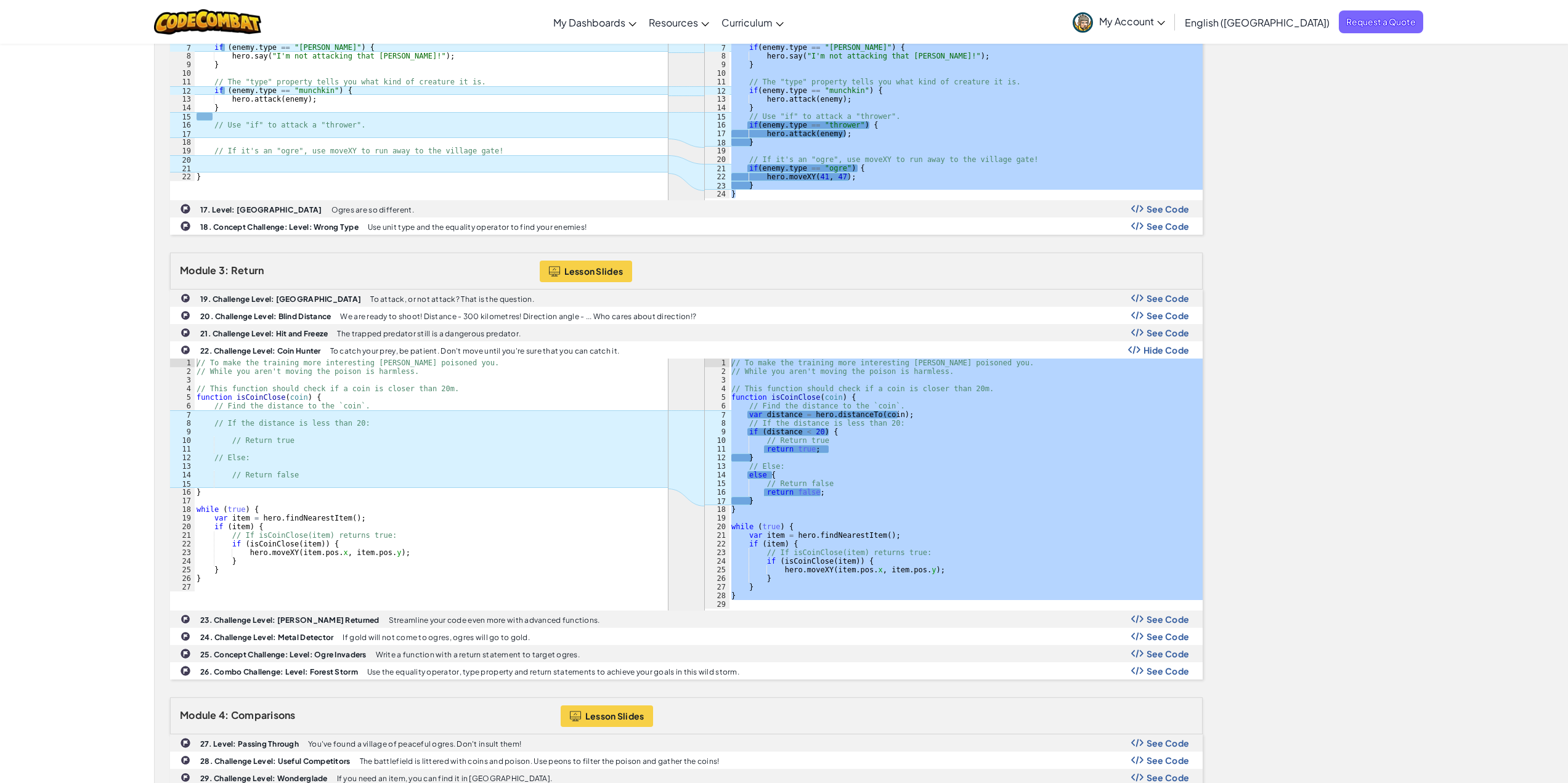
scroll to position [678, 0]
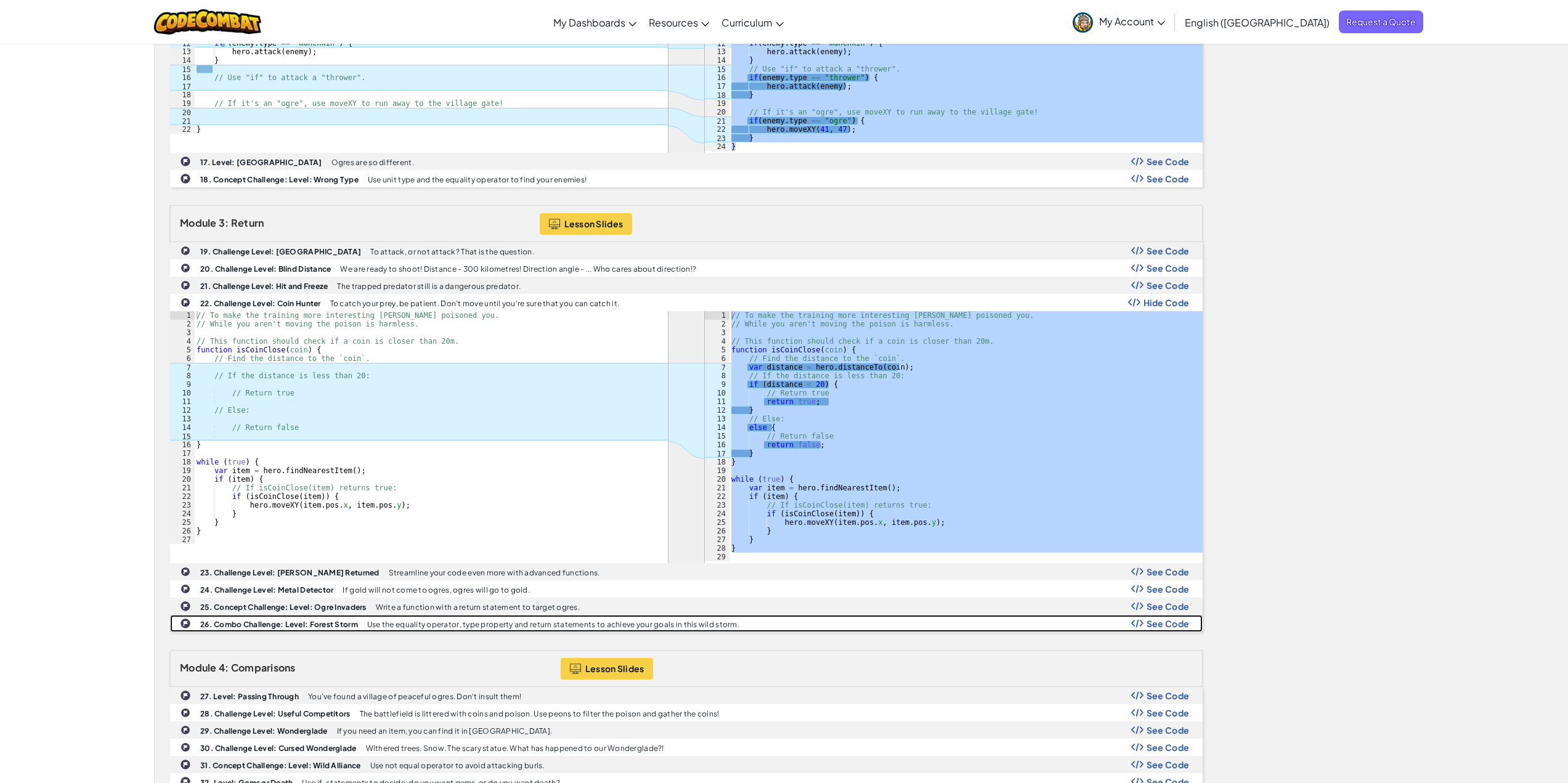
click at [1156, 623] on span "See Code" at bounding box center [1168, 624] width 43 height 10
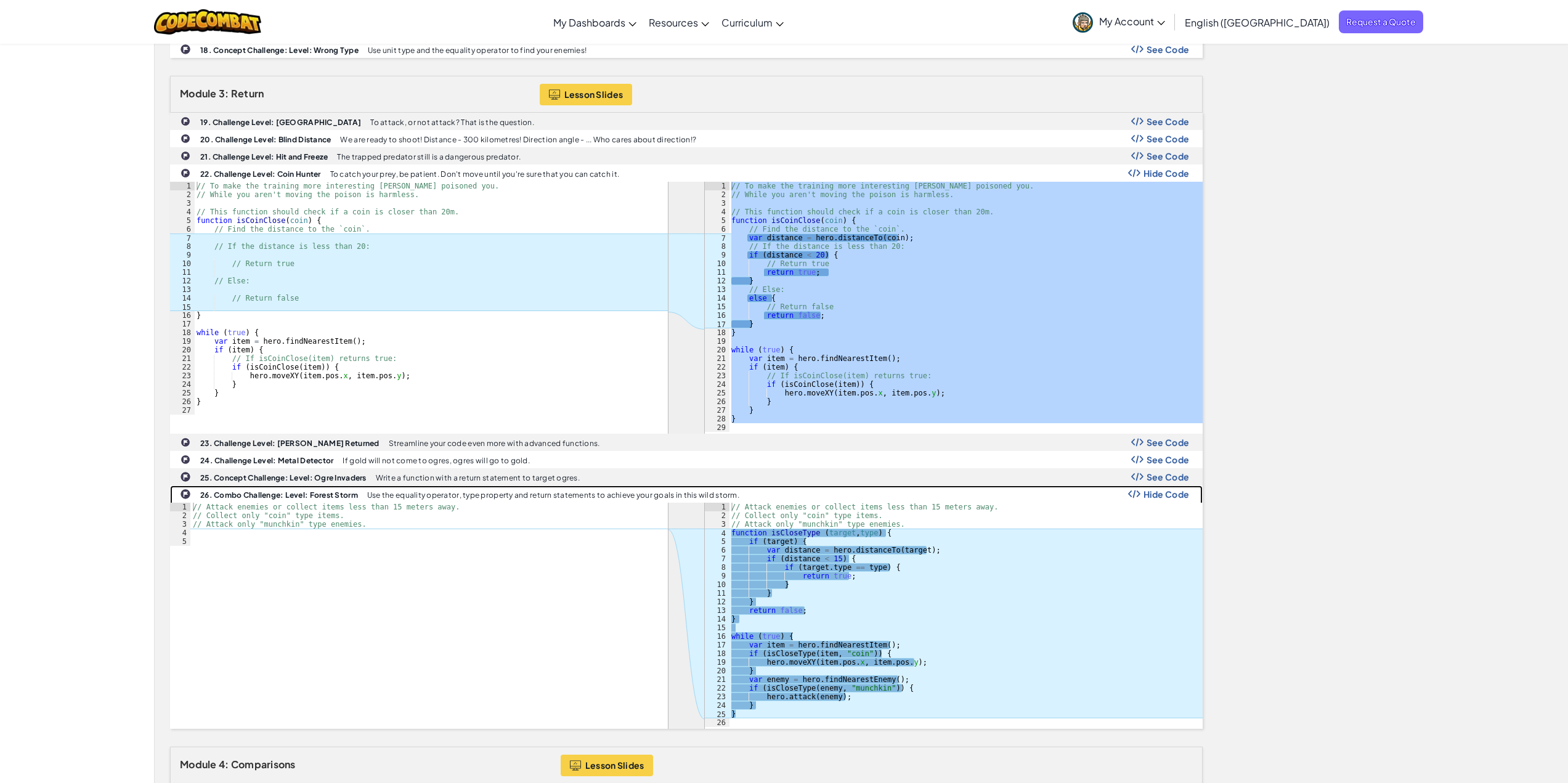
scroll to position [925, 0]
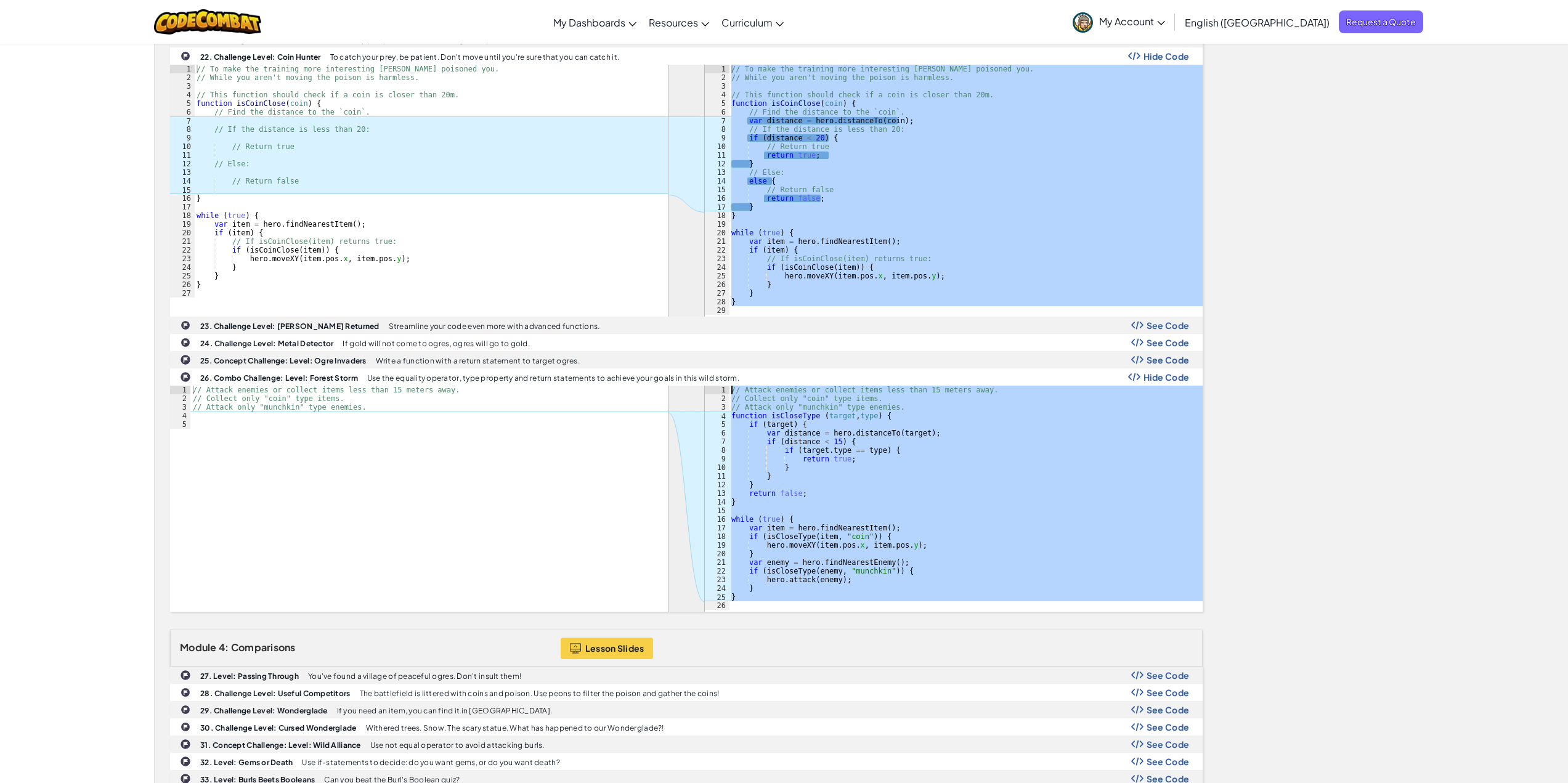
drag, startPoint x: 743, startPoint y: 604, endPoint x: 718, endPoint y: 389, distance: 216.4
click at [718, 389] on div "1 2 3 4 5 6 7 8 9 10 11 12 13 14 15 16 17 18 19 20 21 22 23 24 25 26 // Attack …" at bounding box center [954, 497] width 498 height 224
type textarea "// Attack enemies or collect items less than 15 meters away. // Collect only "c…"
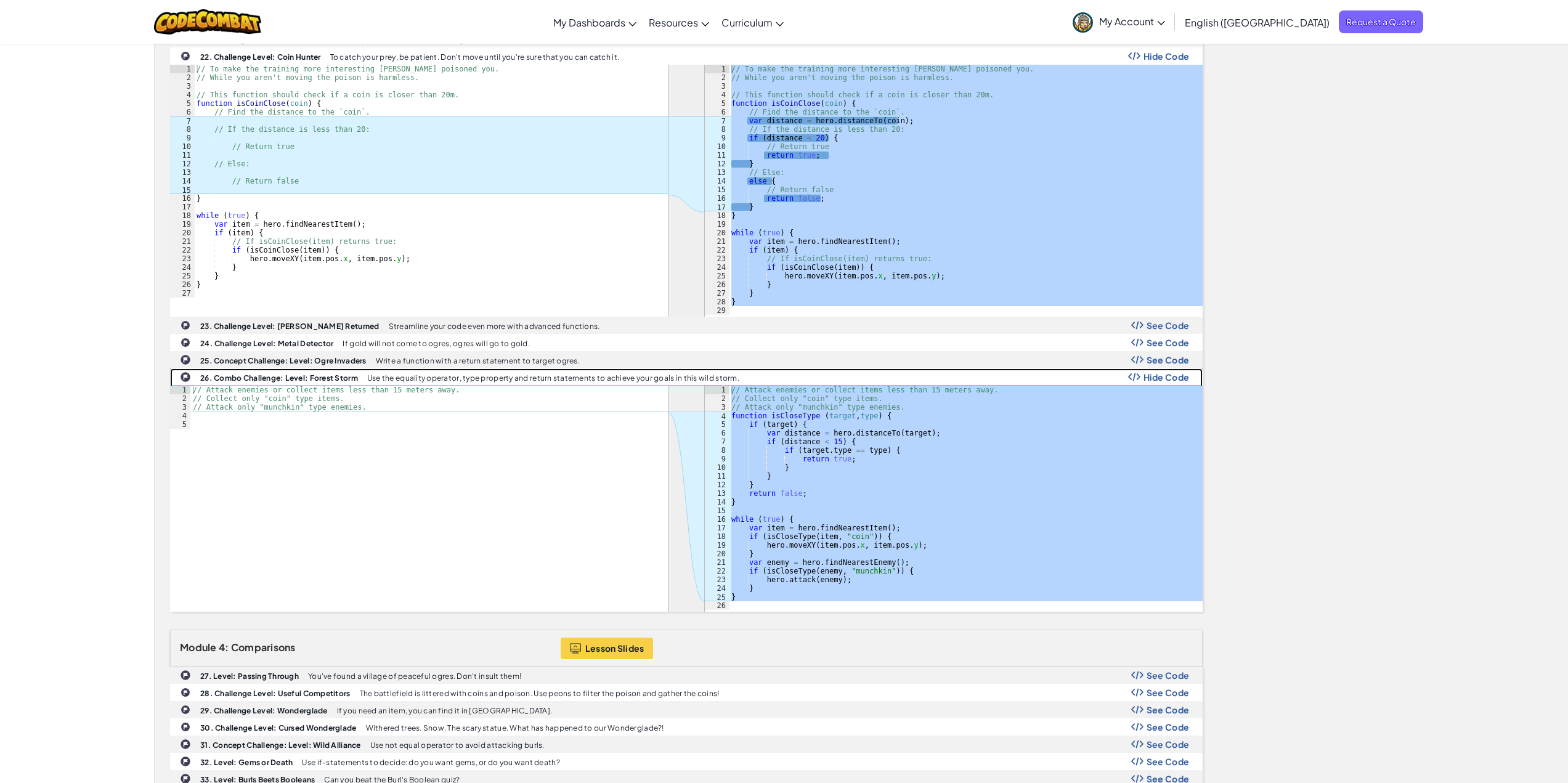
click at [329, 378] on b "26. Combo Challenge: Level: Forest Storm" at bounding box center [279, 378] width 158 height 9
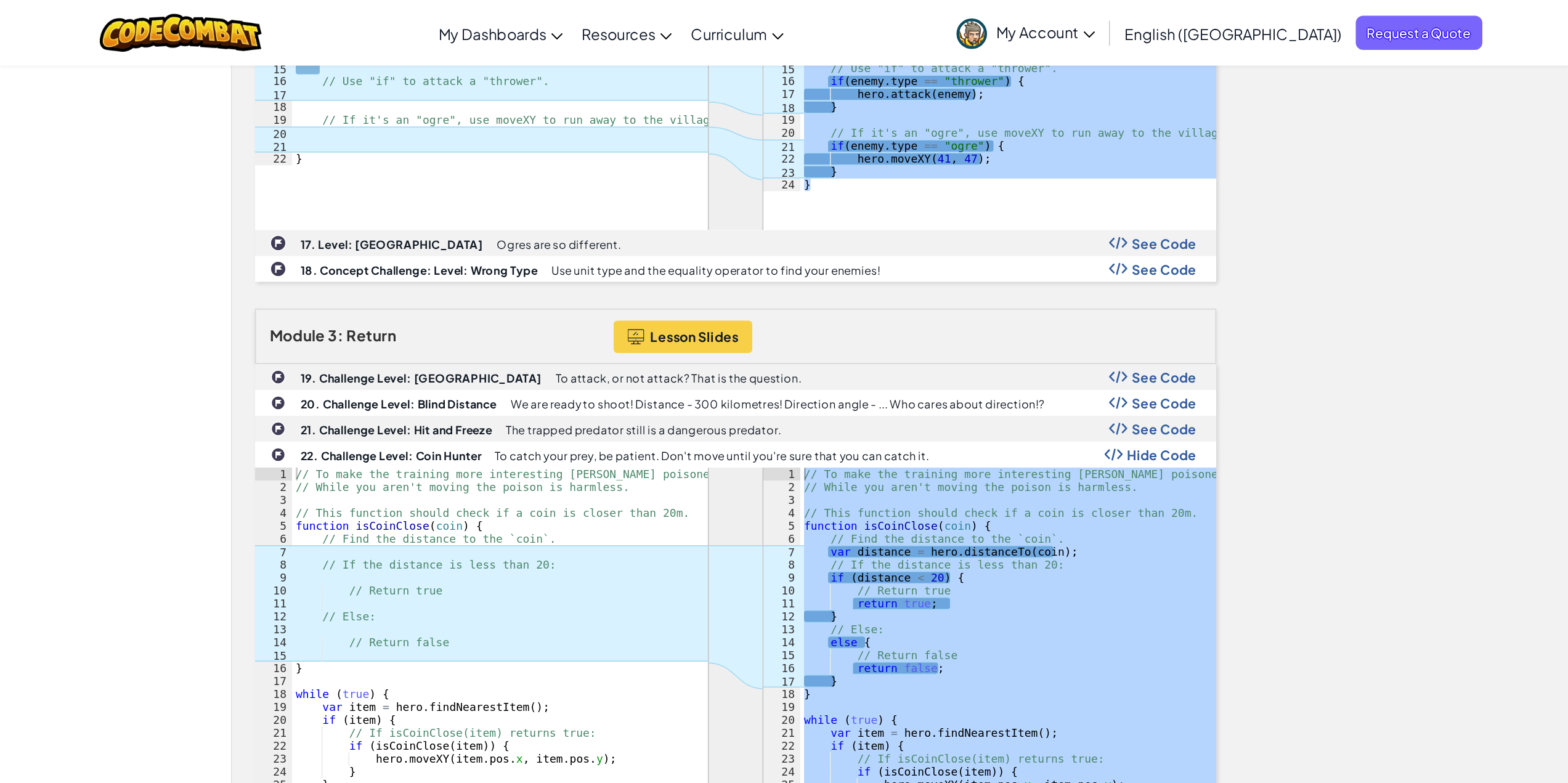
scroll to position [702, 0]
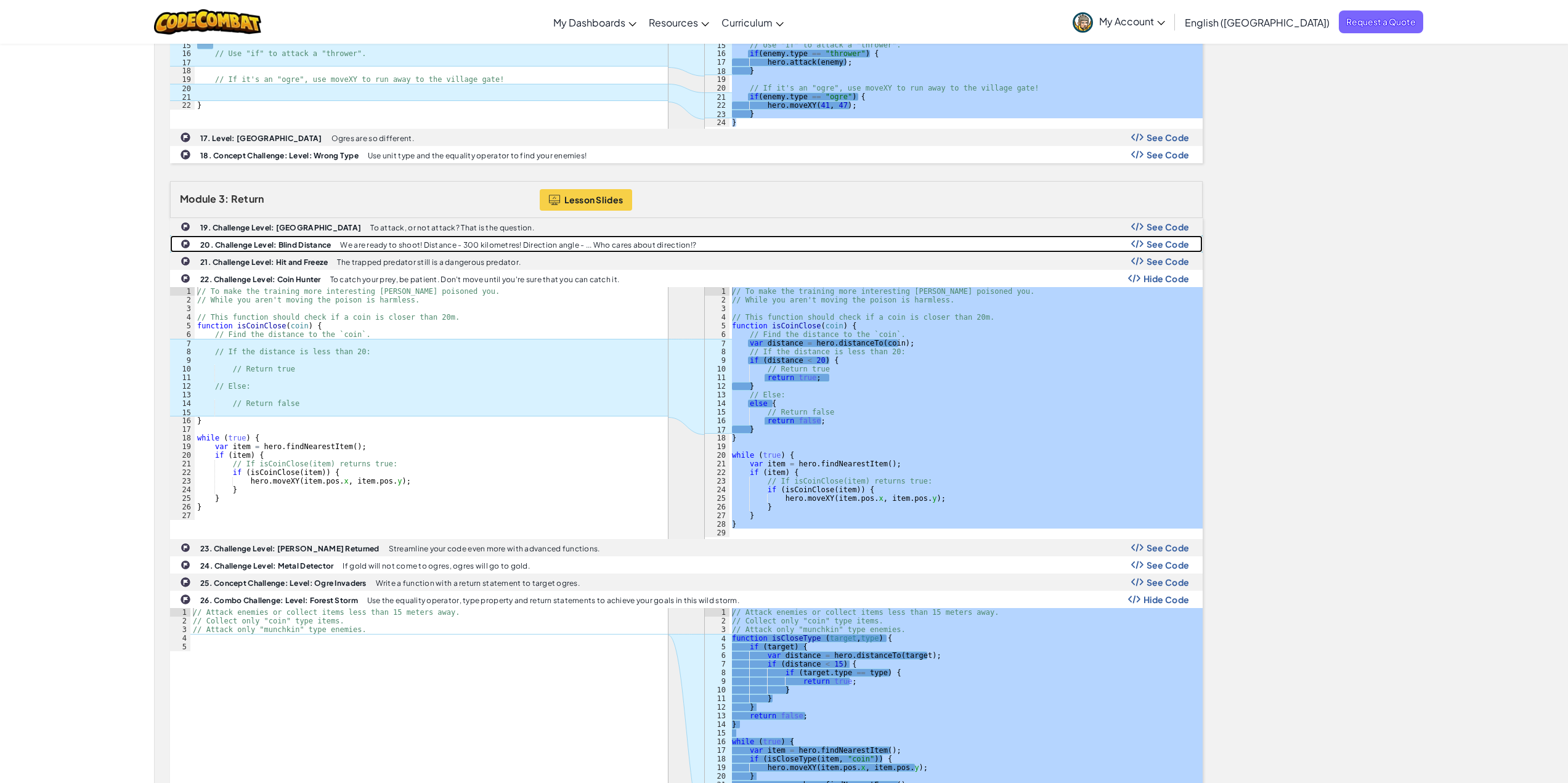
click at [1154, 246] on span "See Code" at bounding box center [1168, 244] width 43 height 10
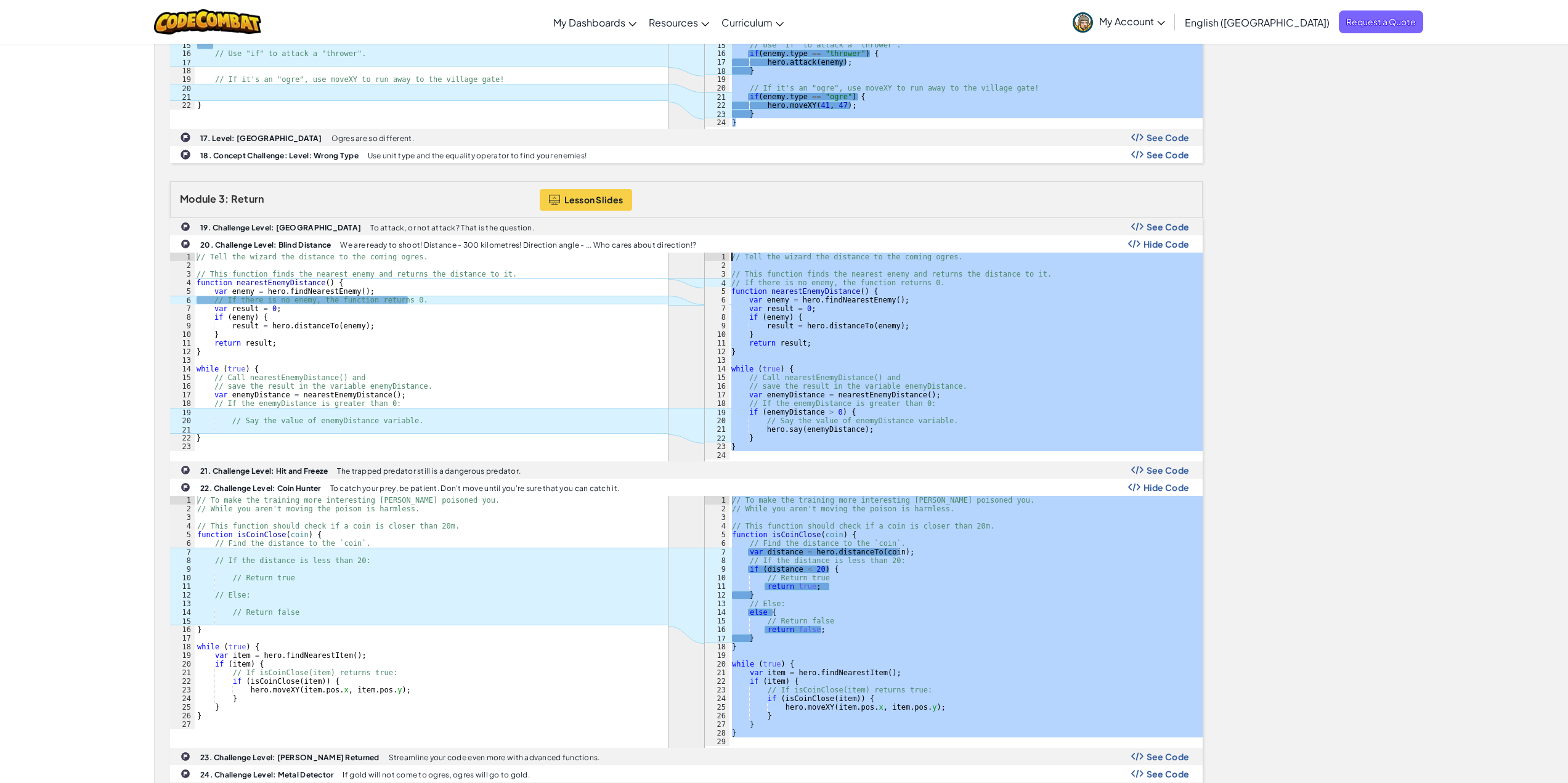
drag, startPoint x: 748, startPoint y: 453, endPoint x: 720, endPoint y: 254, distance: 201.0
click at [720, 254] on div "1 2 3 4 5 6 7 8 9 10 11 12 13 14 15 16 17 18 19 20 21 22 23 24 // Tell the wiza…" at bounding box center [954, 356] width 498 height 207
type textarea "// Tell the wizard the distance to the coming ogres."
click at [314, 240] on b "20. Challenge Level: Blind Distance" at bounding box center [266, 245] width 131 height 9
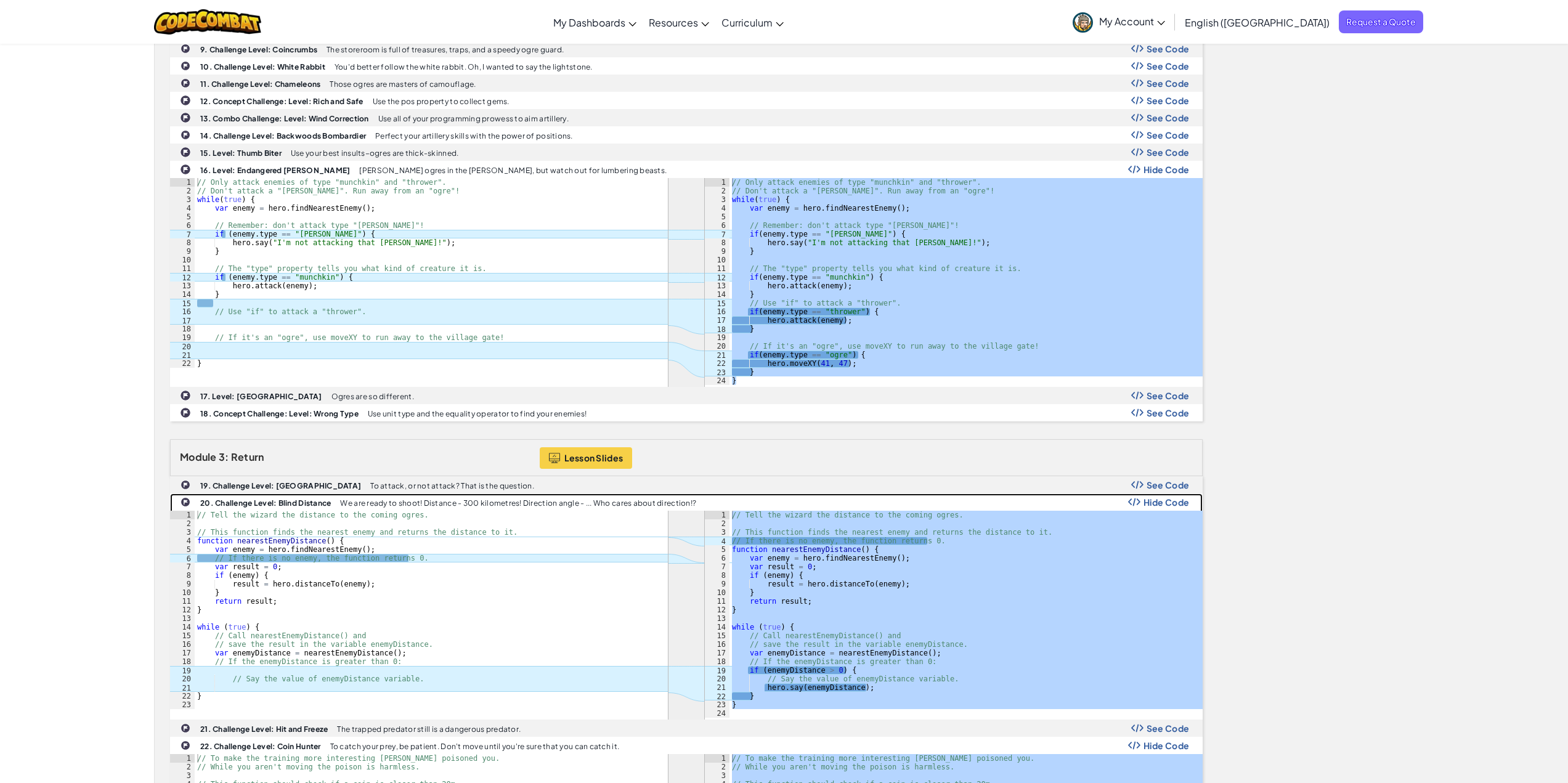
scroll to position [493, 0]
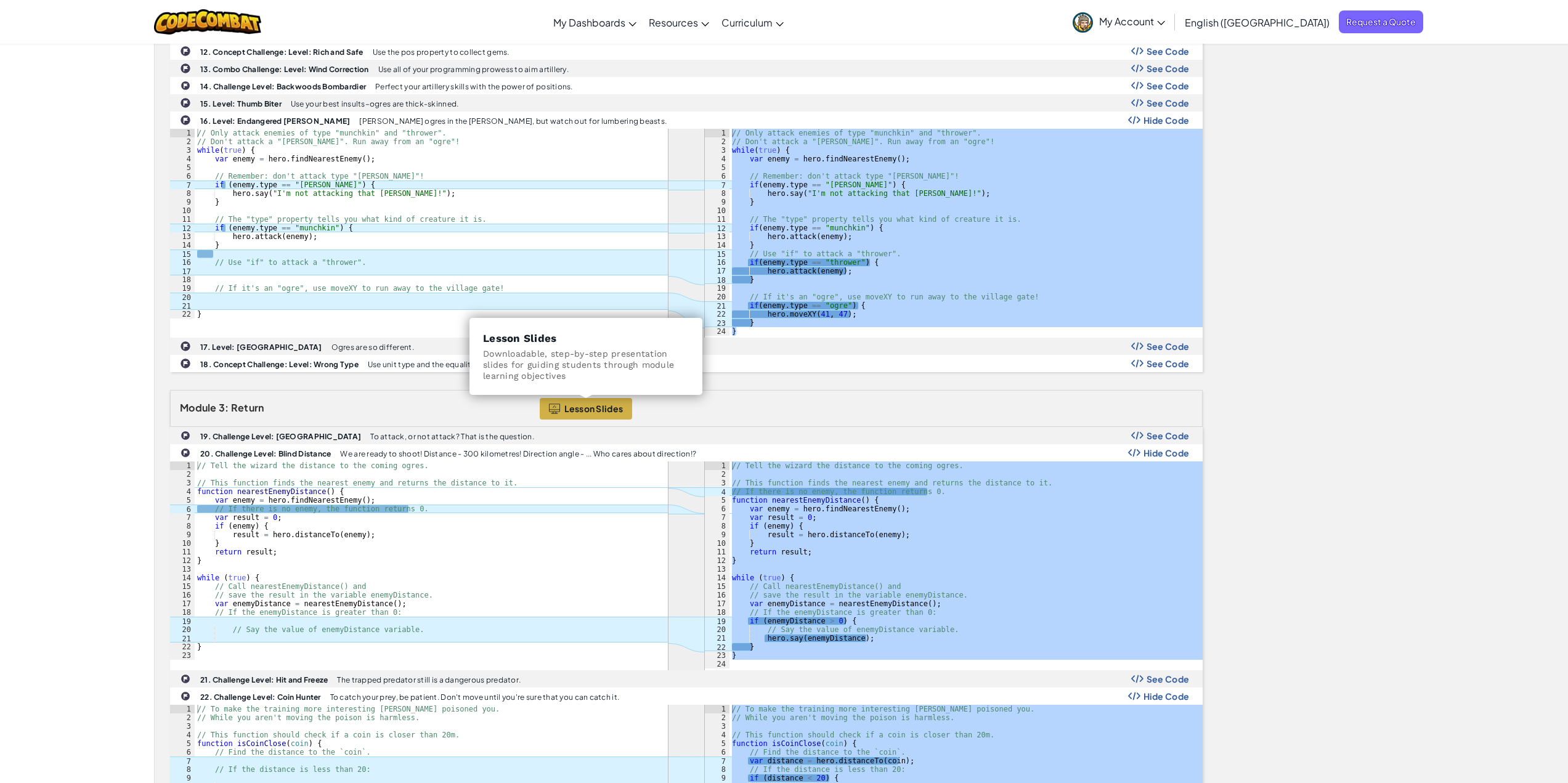
click at [584, 409] on span "Lesson Slides" at bounding box center [593, 408] width 59 height 10
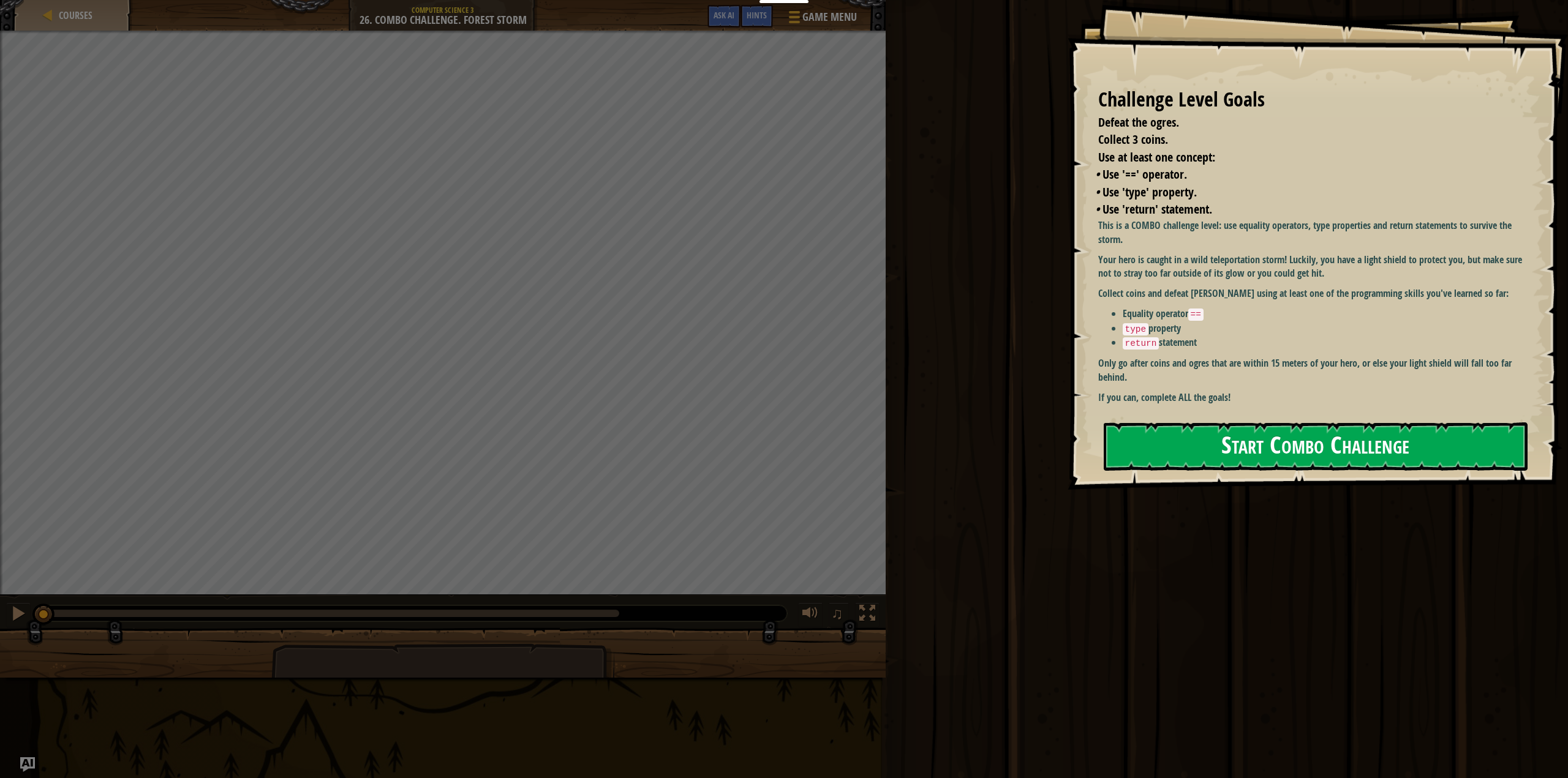
click at [1178, 446] on button "Start Combo Challenge" at bounding box center [1315, 446] width 425 height 48
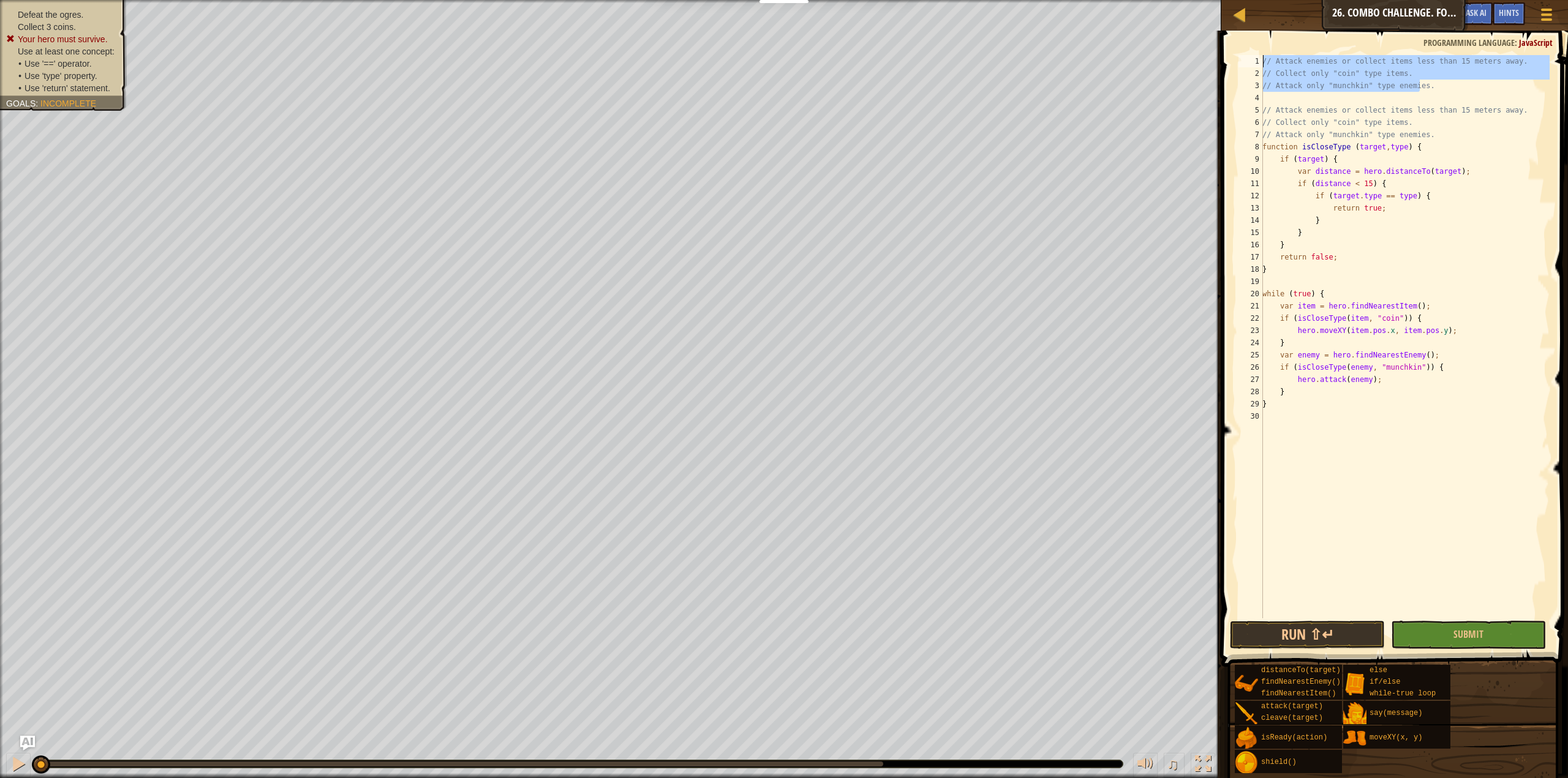
drag, startPoint x: 1420, startPoint y: 86, endPoint x: 1244, endPoint y: 50, distance: 179.6
click at [1244, 50] on div "1 2 3 4 5 6 7 8 9 10 11 12 13 14 15 16 17 18 19 20 21 22 23 24 25 26 27 28 29 3…" at bounding box center [1393, 373] width 350 height 672
type textarea "// Attack enemies or collect items less than 15 meters away. // Collect only "c…"
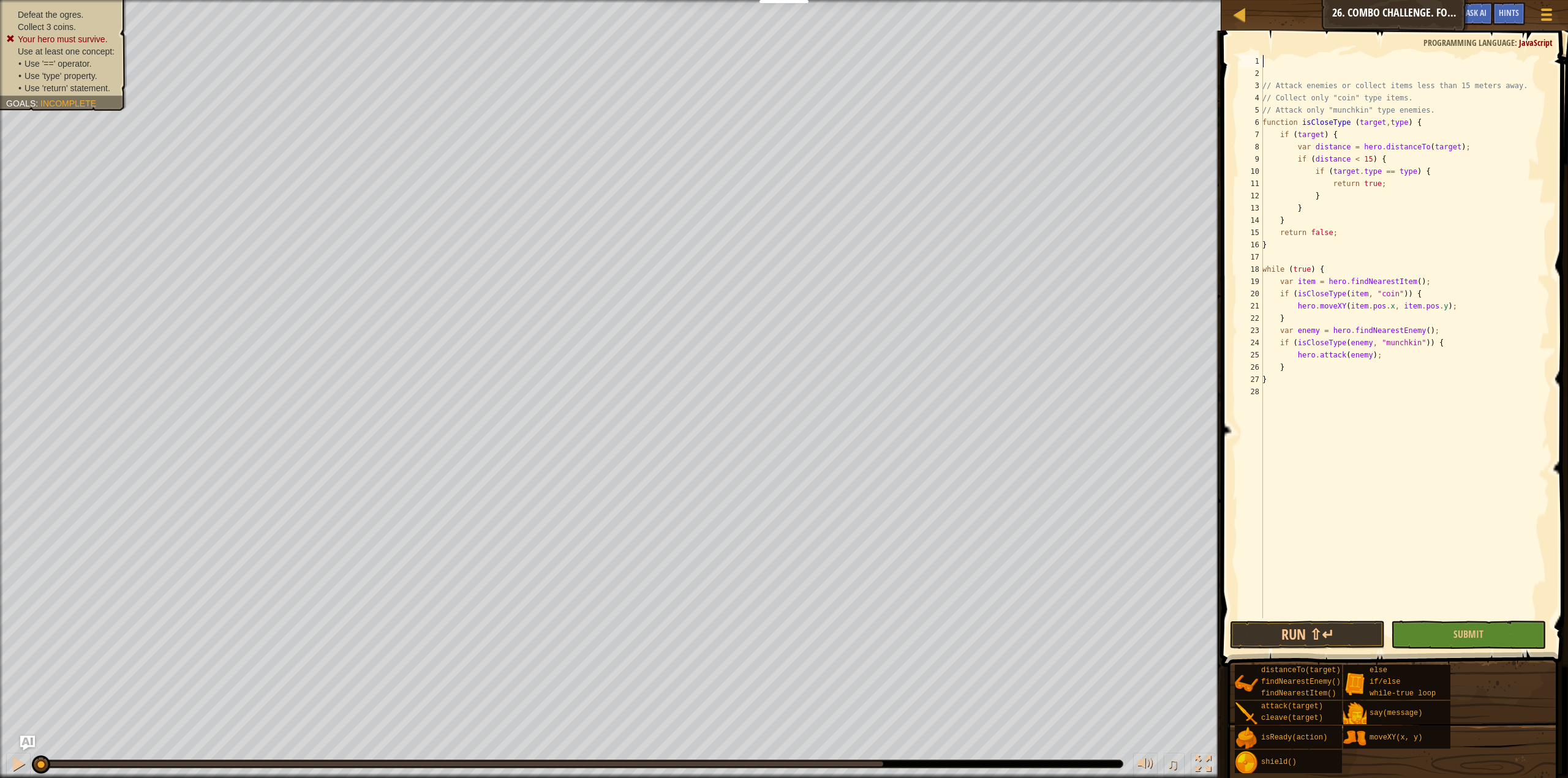
click at [1265, 77] on div "// Attack enemies or collect items less than 15 meters away. // Collect only "c…" at bounding box center [1404, 349] width 290 height 588
click at [1261, 75] on div "2" at bounding box center [1250, 73] width 24 height 12
click at [1270, 75] on div "// Attack enemies or collect items less than 15 meters away. // Collect only "c…" at bounding box center [1404, 349] width 290 height 588
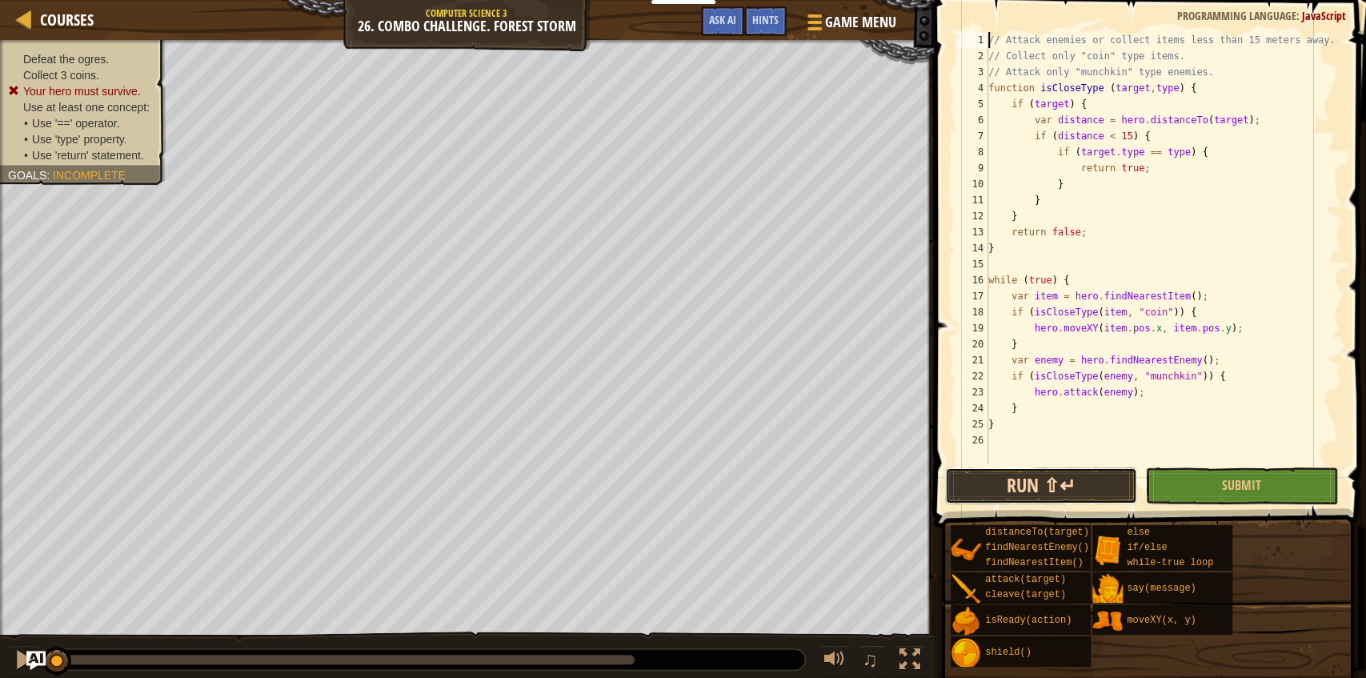
click at [1009, 487] on button "Run ⇧↵" at bounding box center [1041, 485] width 192 height 37
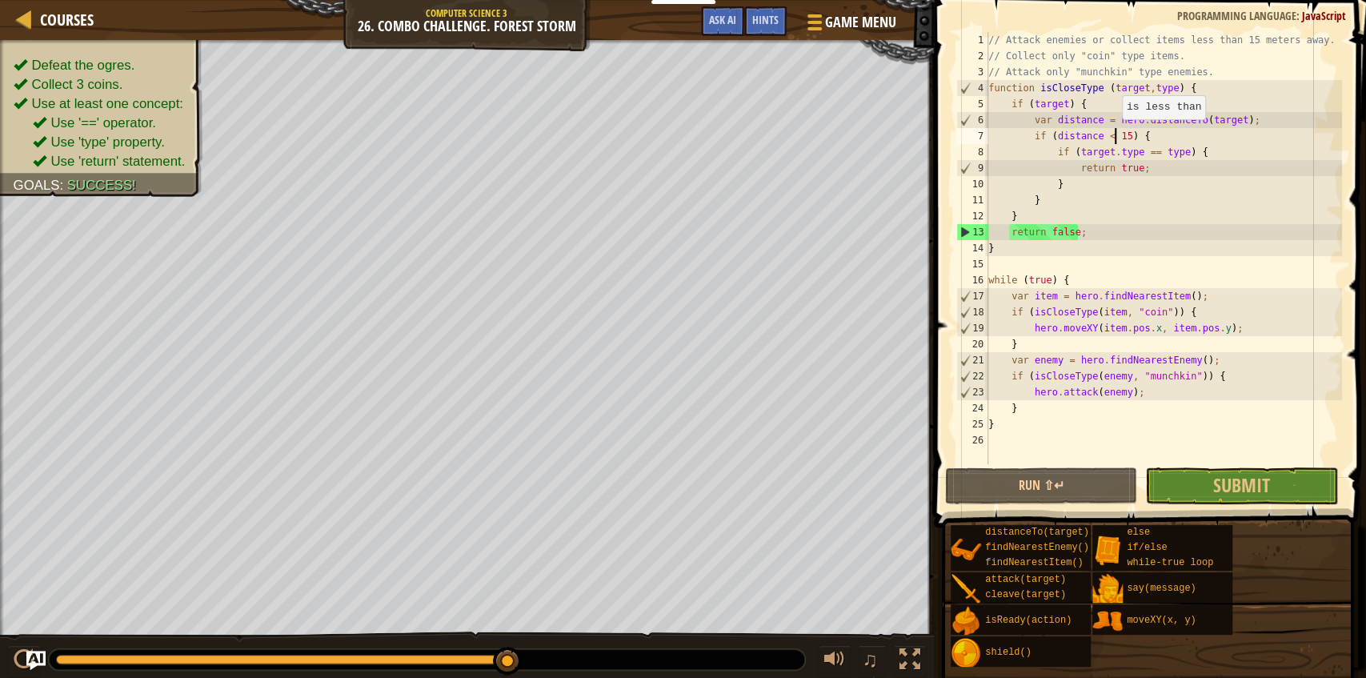
click at [1113, 135] on div "// Attack enemies or collect items less than 15 meters away. // Collect only "c…" at bounding box center [1163, 264] width 357 height 464
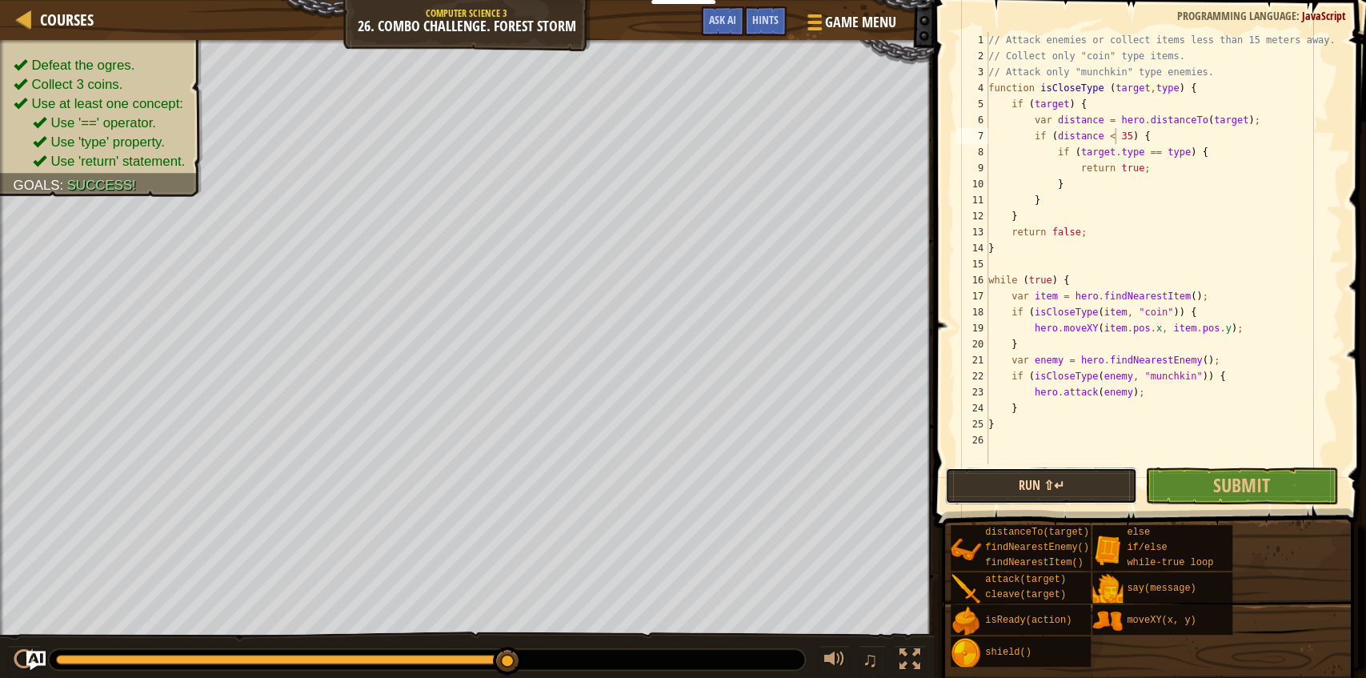
click at [1055, 482] on button "Run ⇧↵" at bounding box center [1041, 485] width 192 height 37
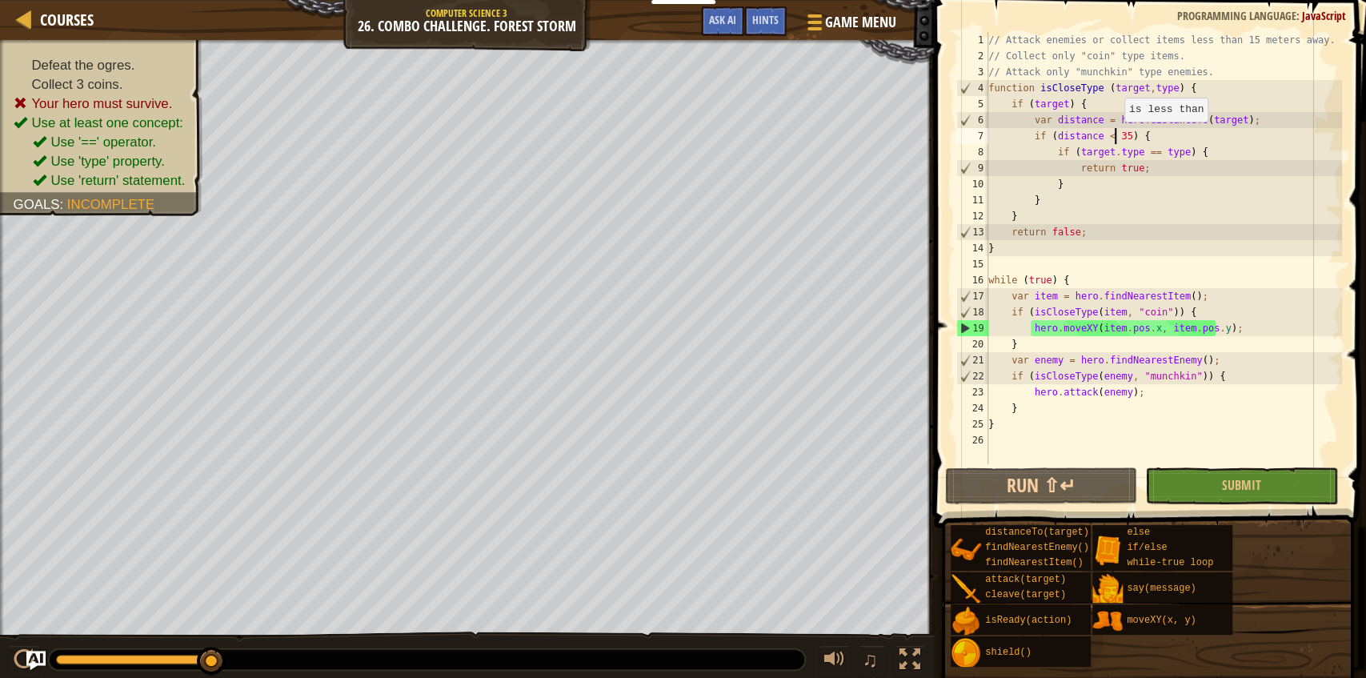
click at [1116, 138] on div "// Attack enemies or collect items less than 15 meters away. // Collect only "c…" at bounding box center [1163, 264] width 357 height 464
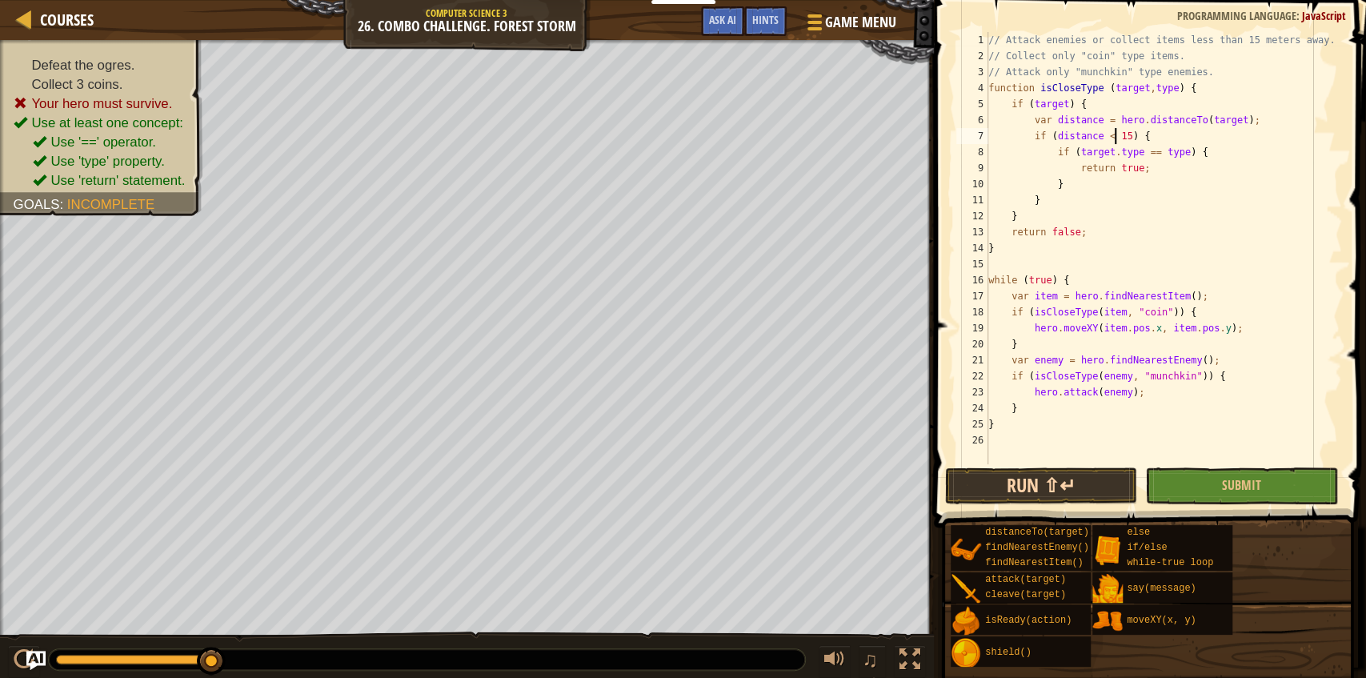
type textarea "if (distance < 15) {"
click at [1028, 485] on button "Run ⇧↵" at bounding box center [1041, 485] width 192 height 37
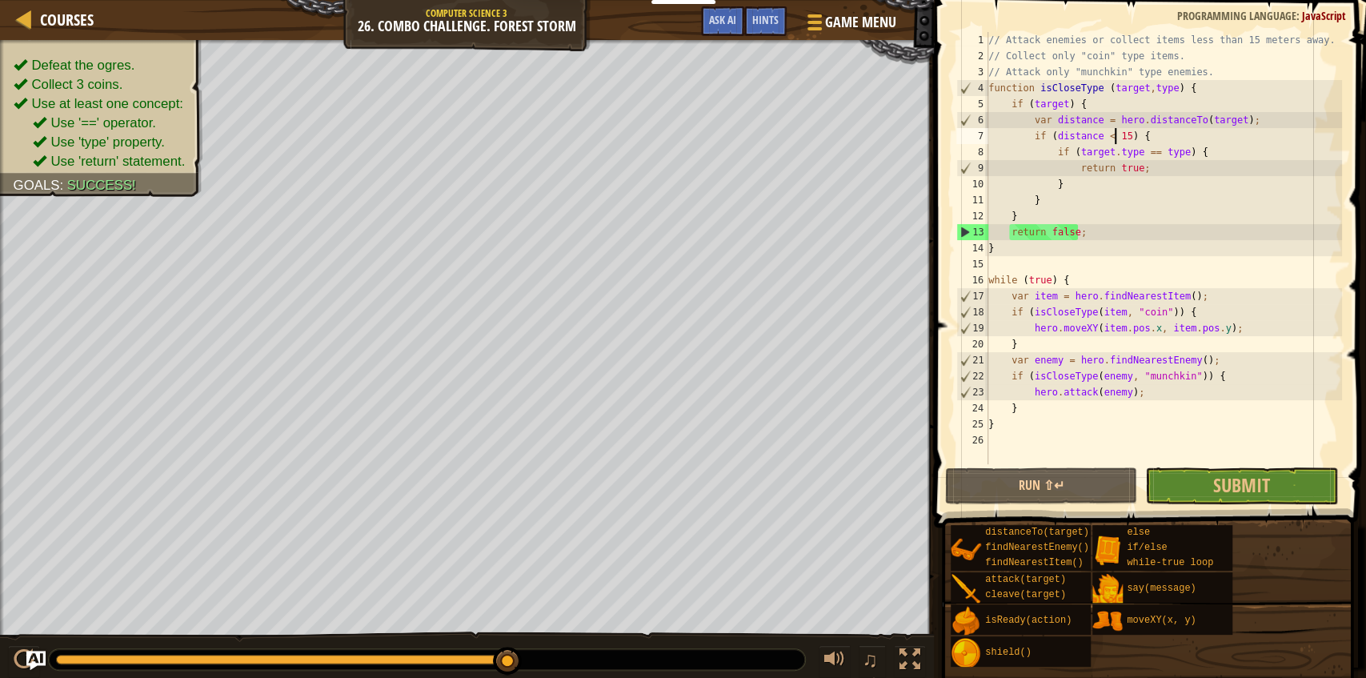
click at [1221, 267] on div "// Attack enemies or collect items less than 15 meters away. // Collect only "c…" at bounding box center [1163, 264] width 357 height 464
